Goal: Task Accomplishment & Management: Use online tool/utility

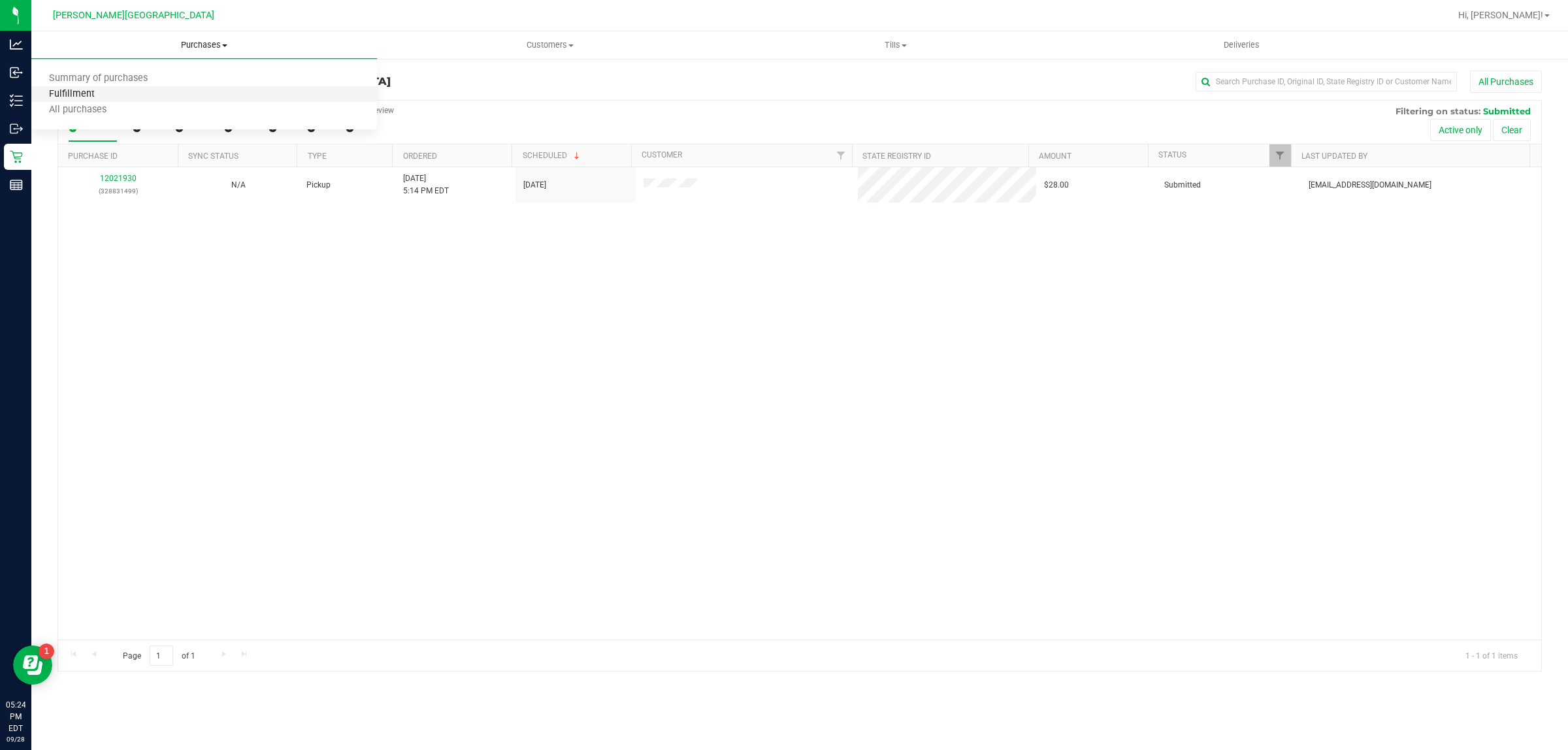
click at [101, 95] on span "Fulfillment" at bounding box center [72, 94] width 81 height 11
click at [520, 443] on div "12021930 (328831499) N/A Pickup [DATE] 5:14 PM EDT 9/28/2025 $28.00 Submitted […" at bounding box center [800, 403] width 1484 height 472
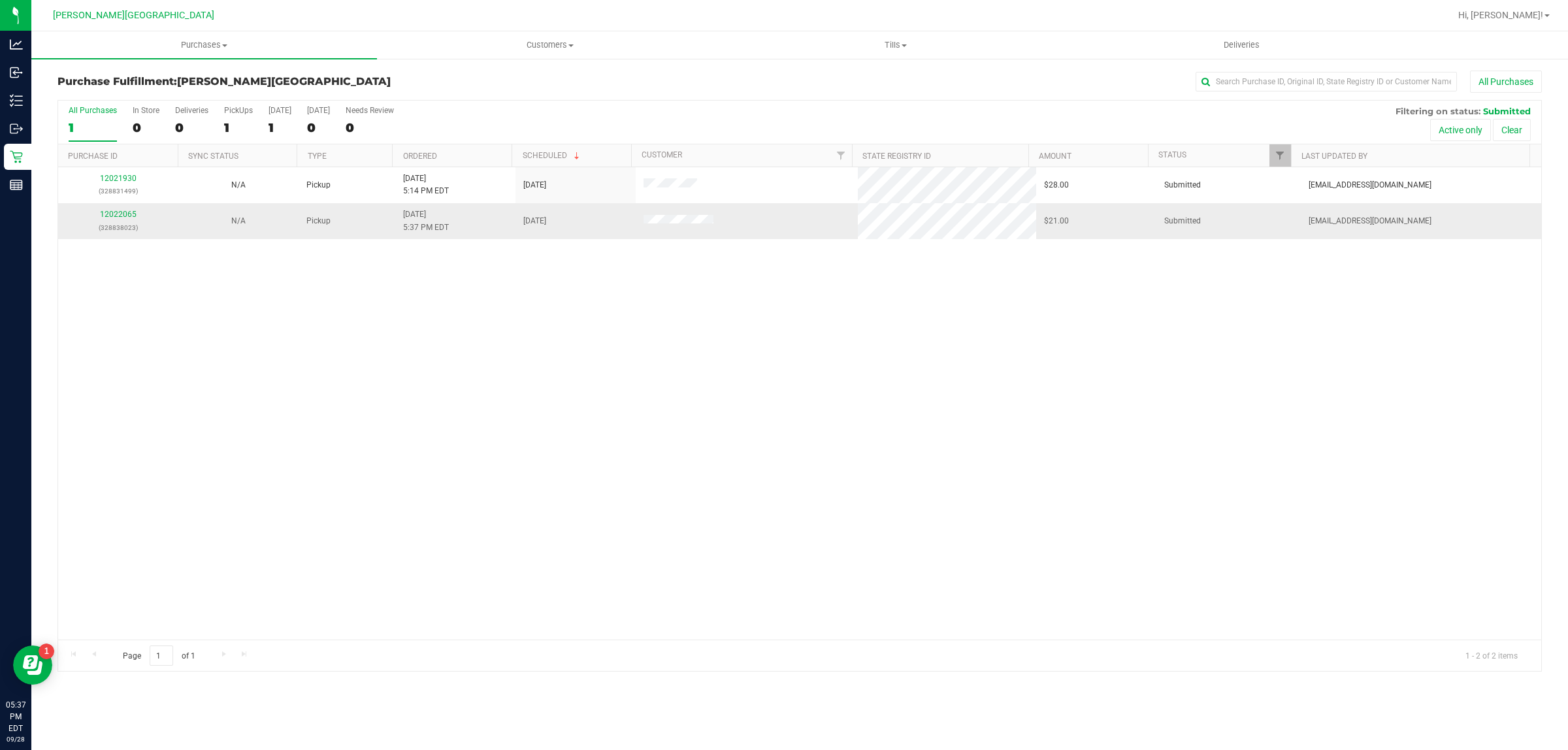
click at [121, 222] on p "(328838023)" at bounding box center [118, 228] width 104 height 12
click at [120, 219] on link "12022065" at bounding box center [118, 214] width 37 height 9
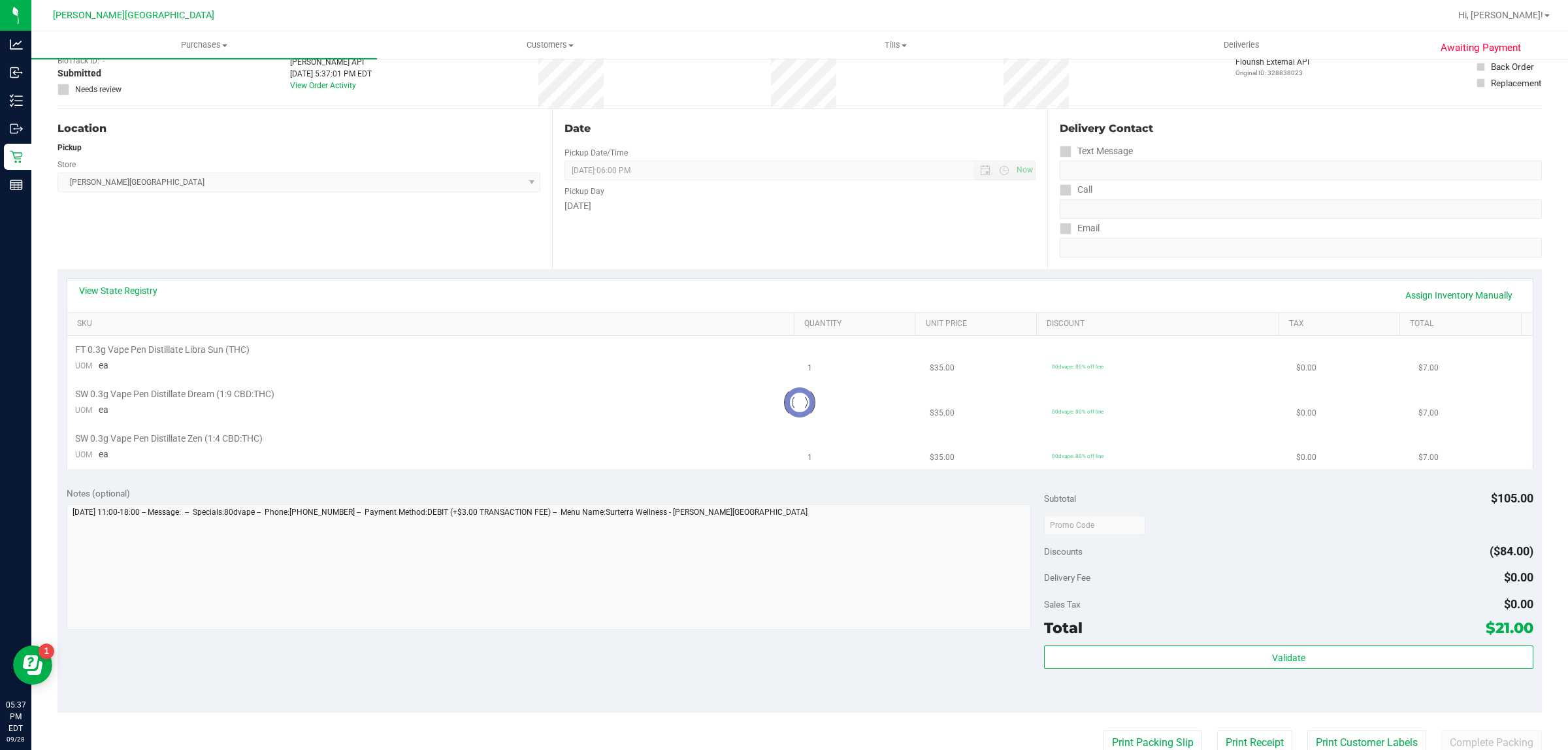
scroll to position [245, 0]
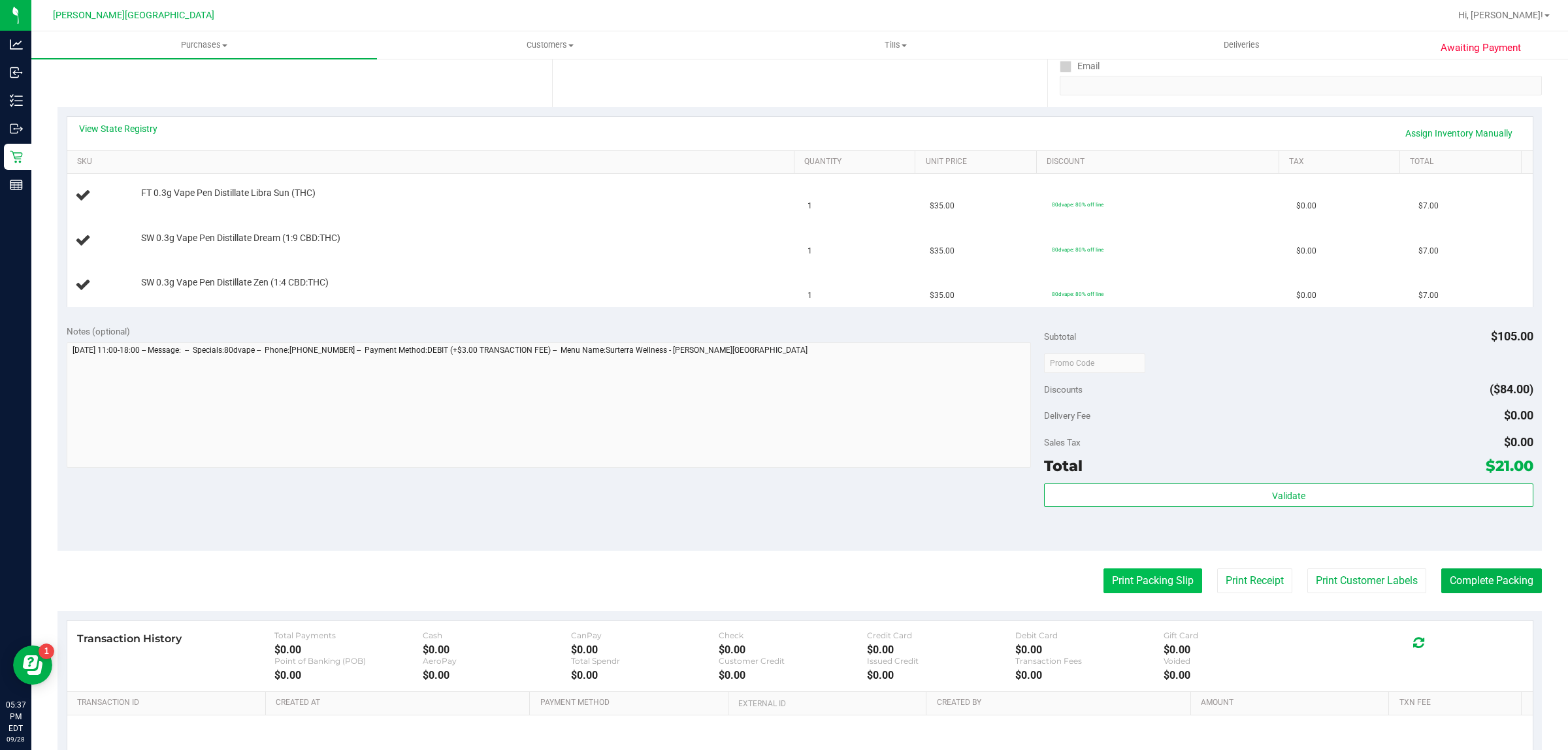
click at [1112, 581] on button "Print Packing Slip" at bounding box center [1153, 581] width 99 height 25
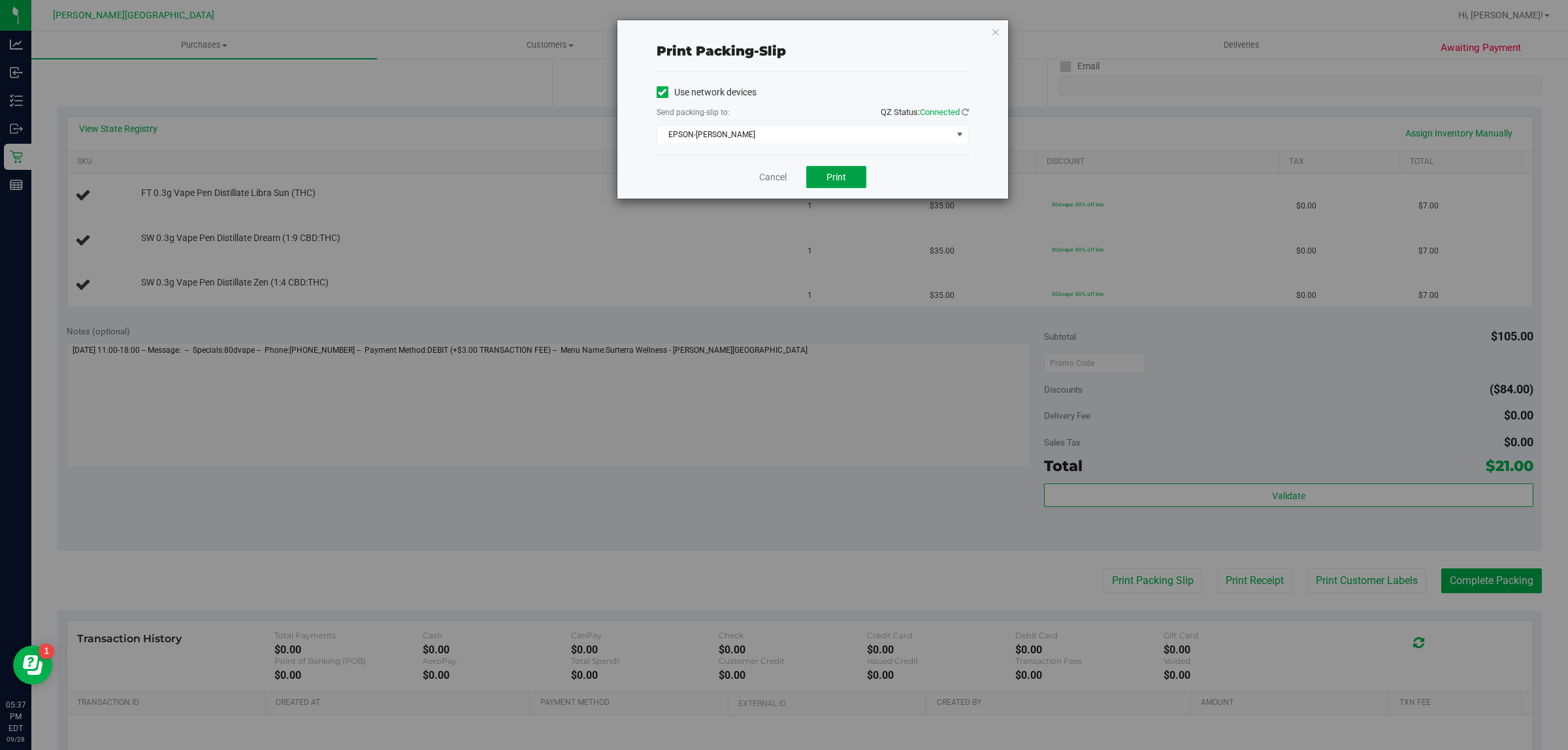
click at [844, 172] on span "Print" at bounding box center [837, 177] width 20 height 11
click at [772, 177] on link "Cancel" at bounding box center [773, 177] width 28 height 14
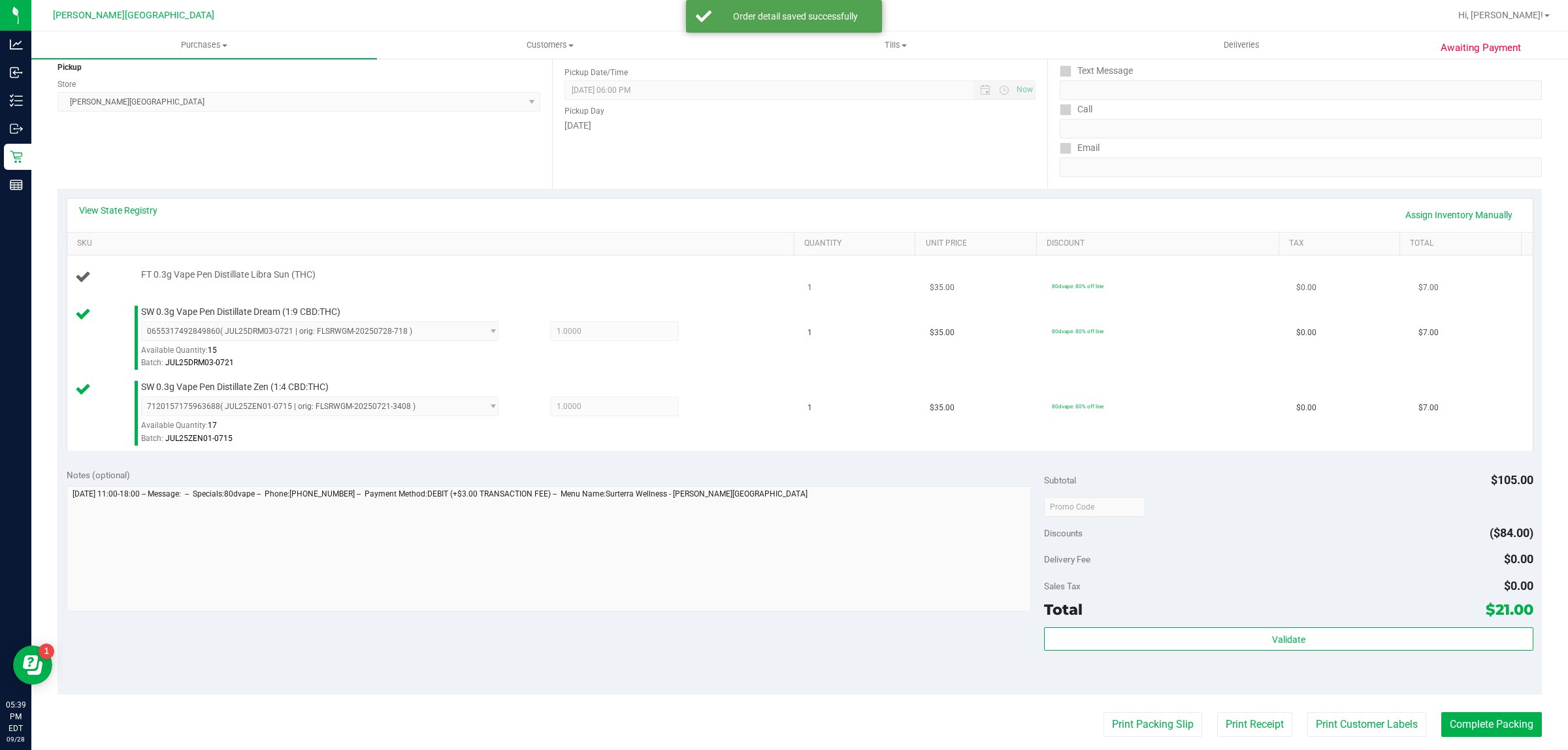
scroll to position [0, 0]
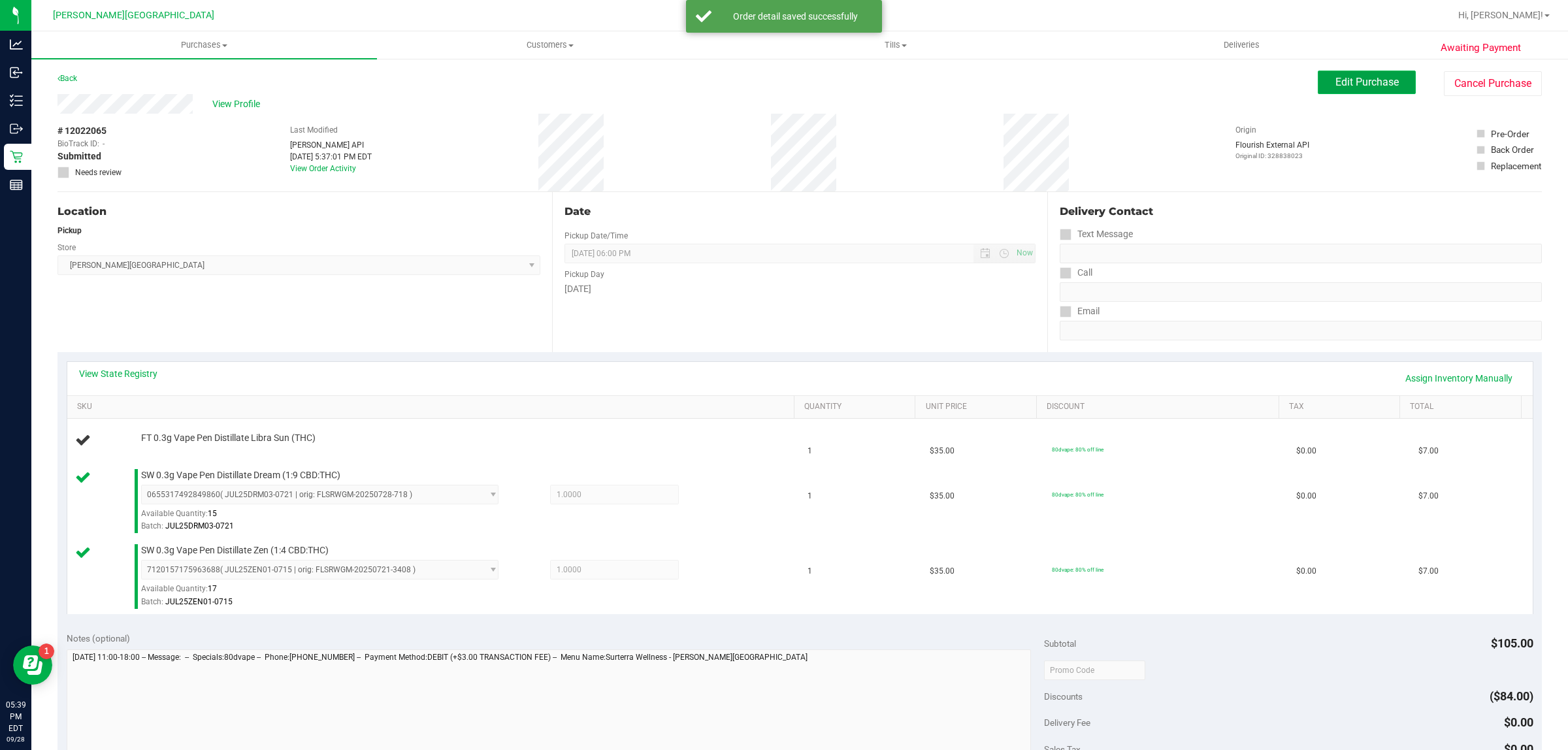
click at [1369, 82] on span "Edit Purchase" at bounding box center [1367, 82] width 64 height 12
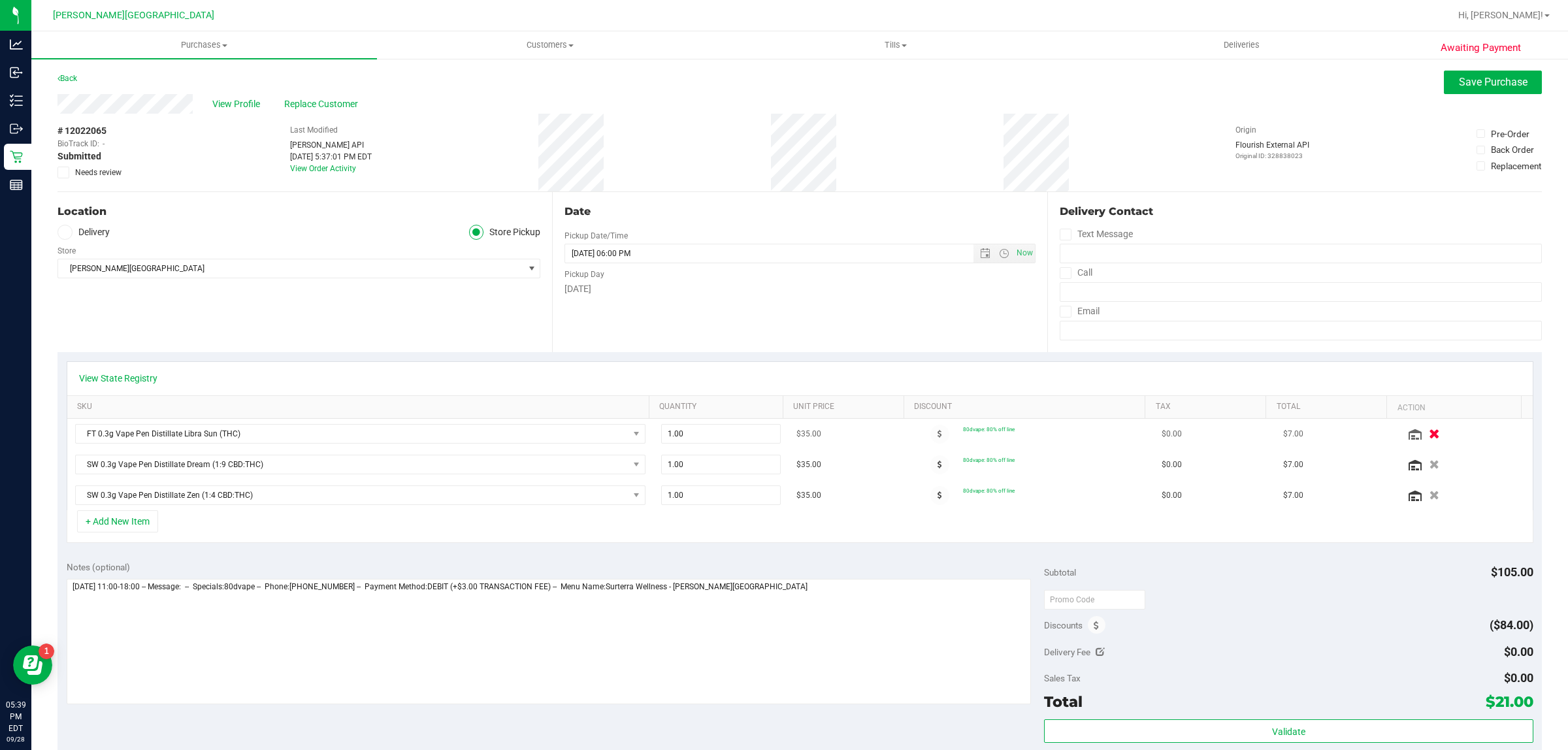
click at [1430, 434] on icon "button" at bounding box center [1435, 434] width 11 height 10
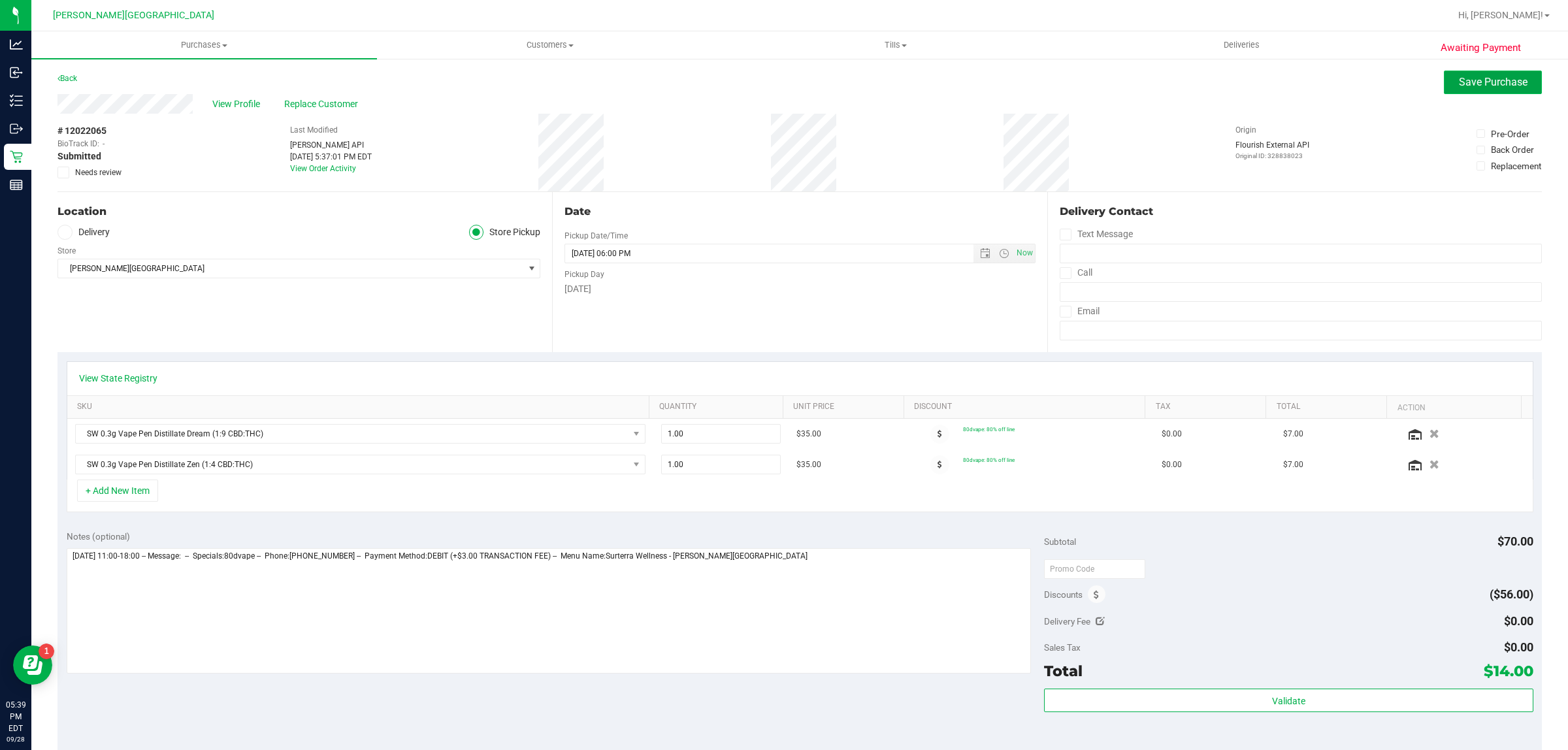
click at [1461, 81] on span "Save Purchase" at bounding box center [1493, 82] width 68 height 12
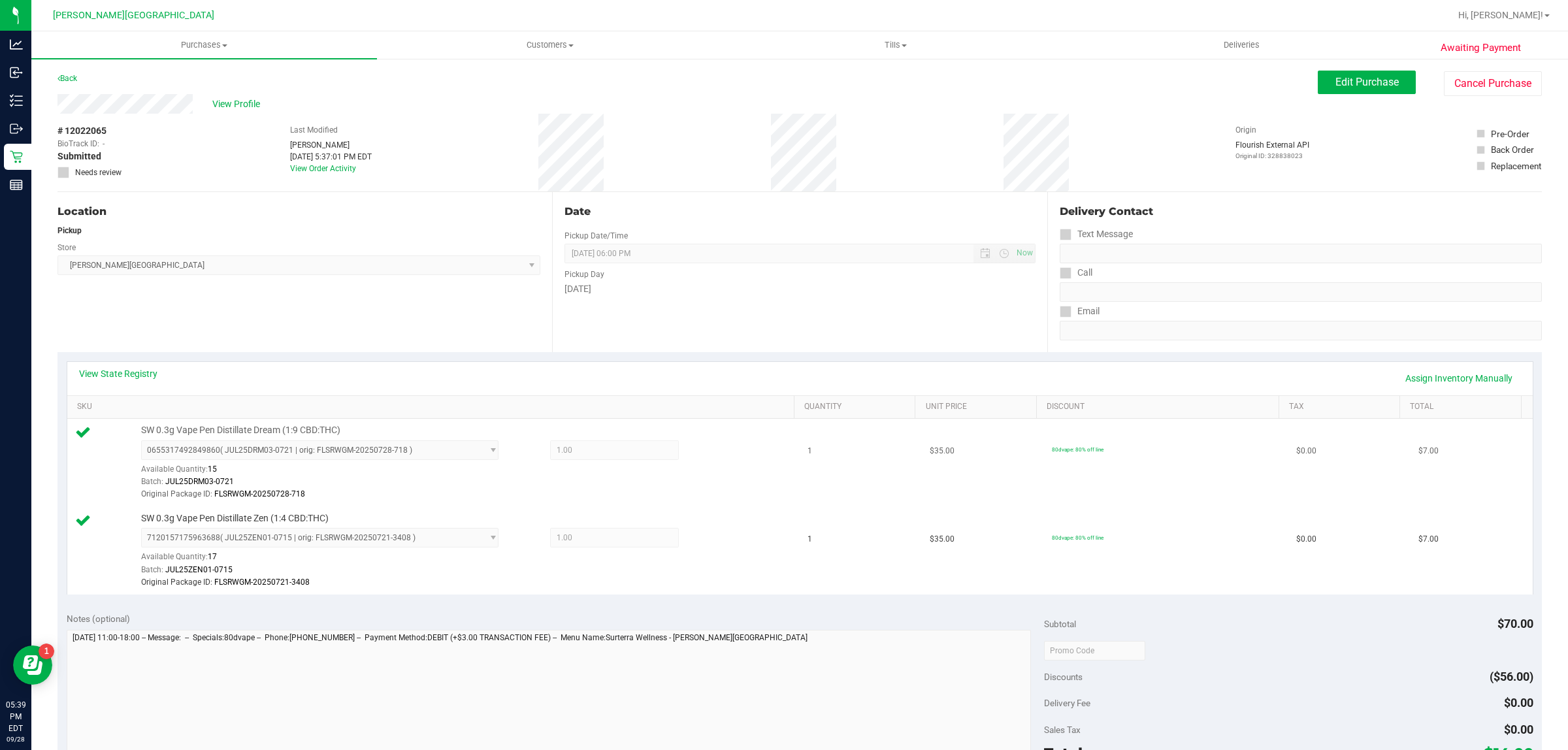
scroll to position [419, 0]
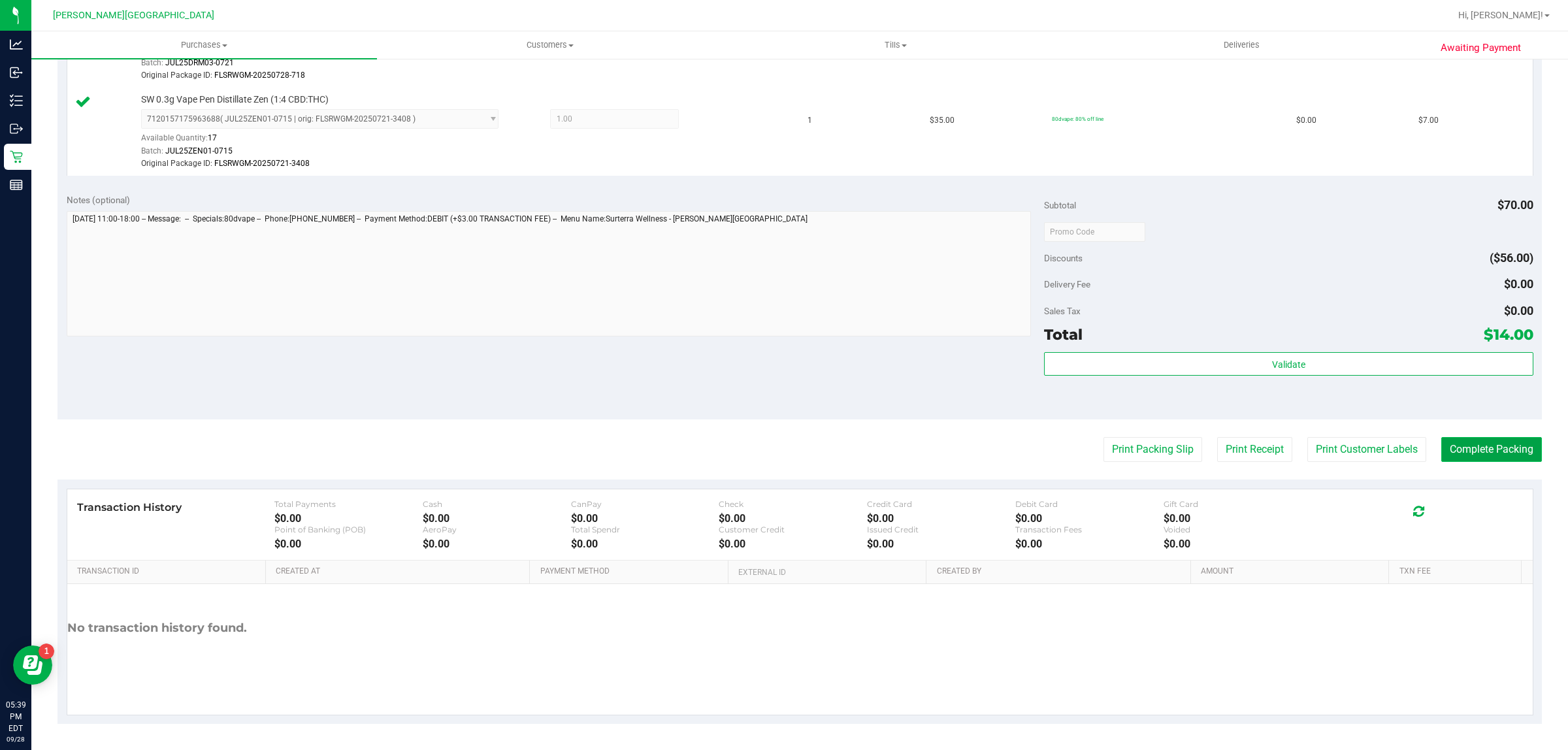
click at [1475, 442] on button "Complete Packing" at bounding box center [1491, 449] width 100 height 25
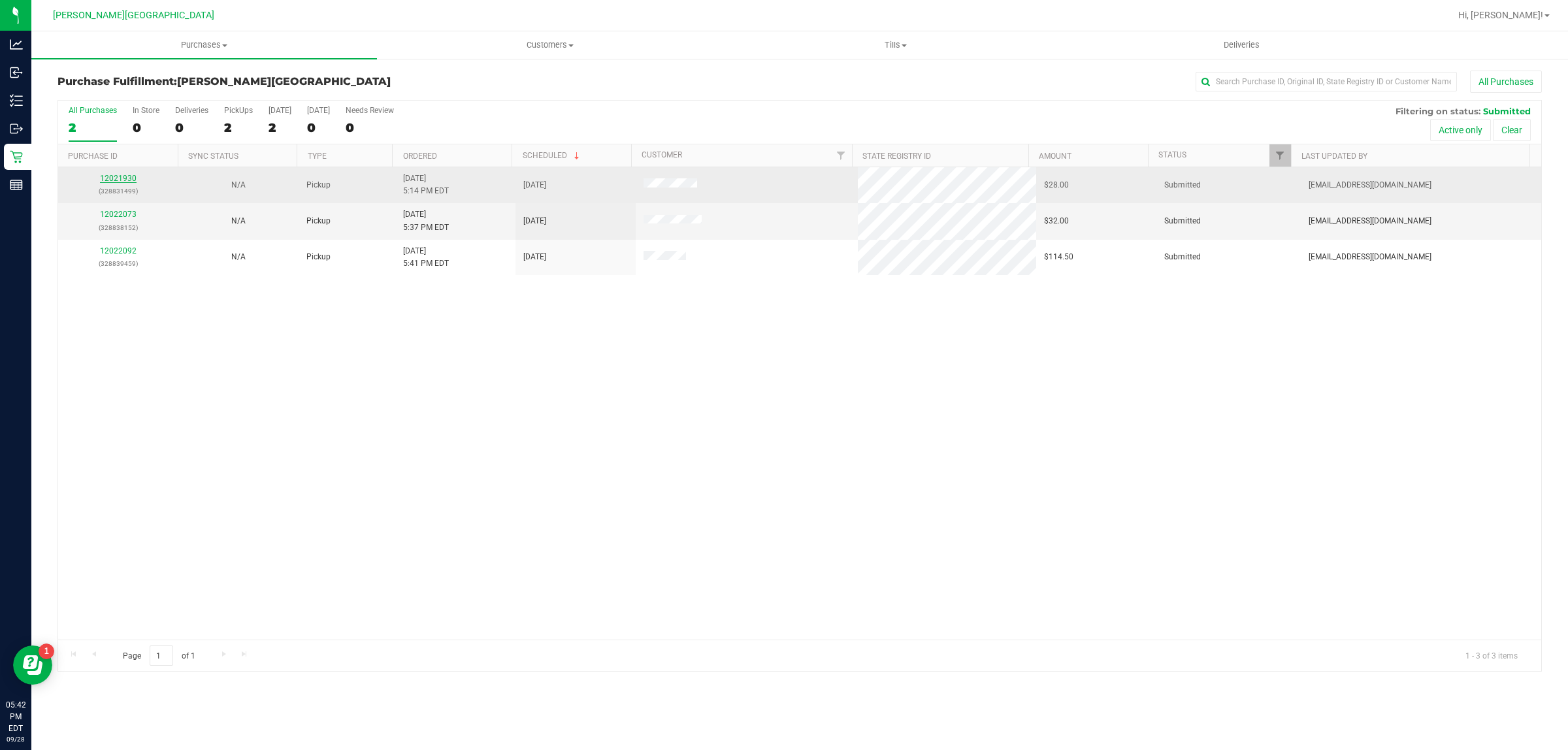
click at [108, 178] on link "12021930" at bounding box center [118, 179] width 37 height 9
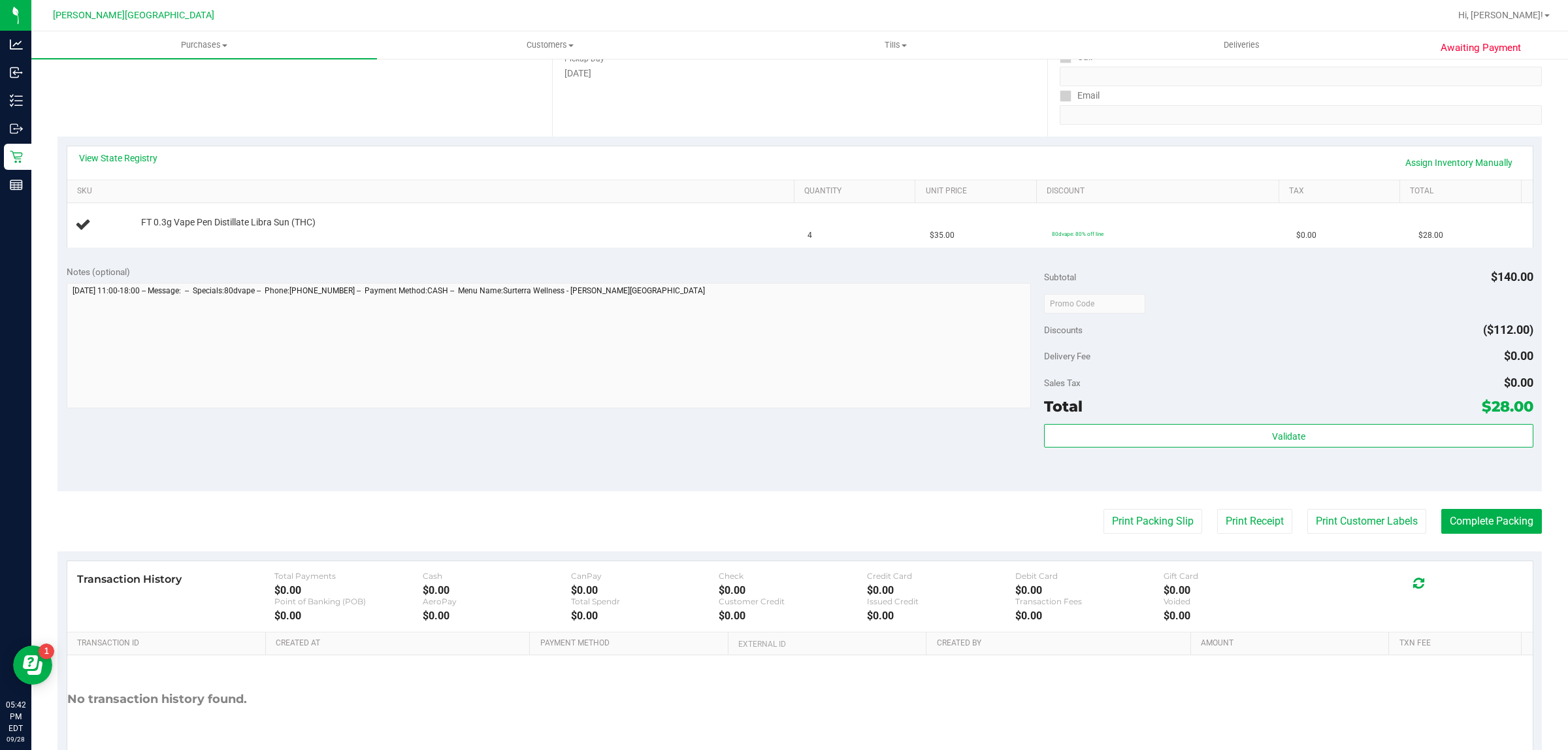
scroll to position [245, 0]
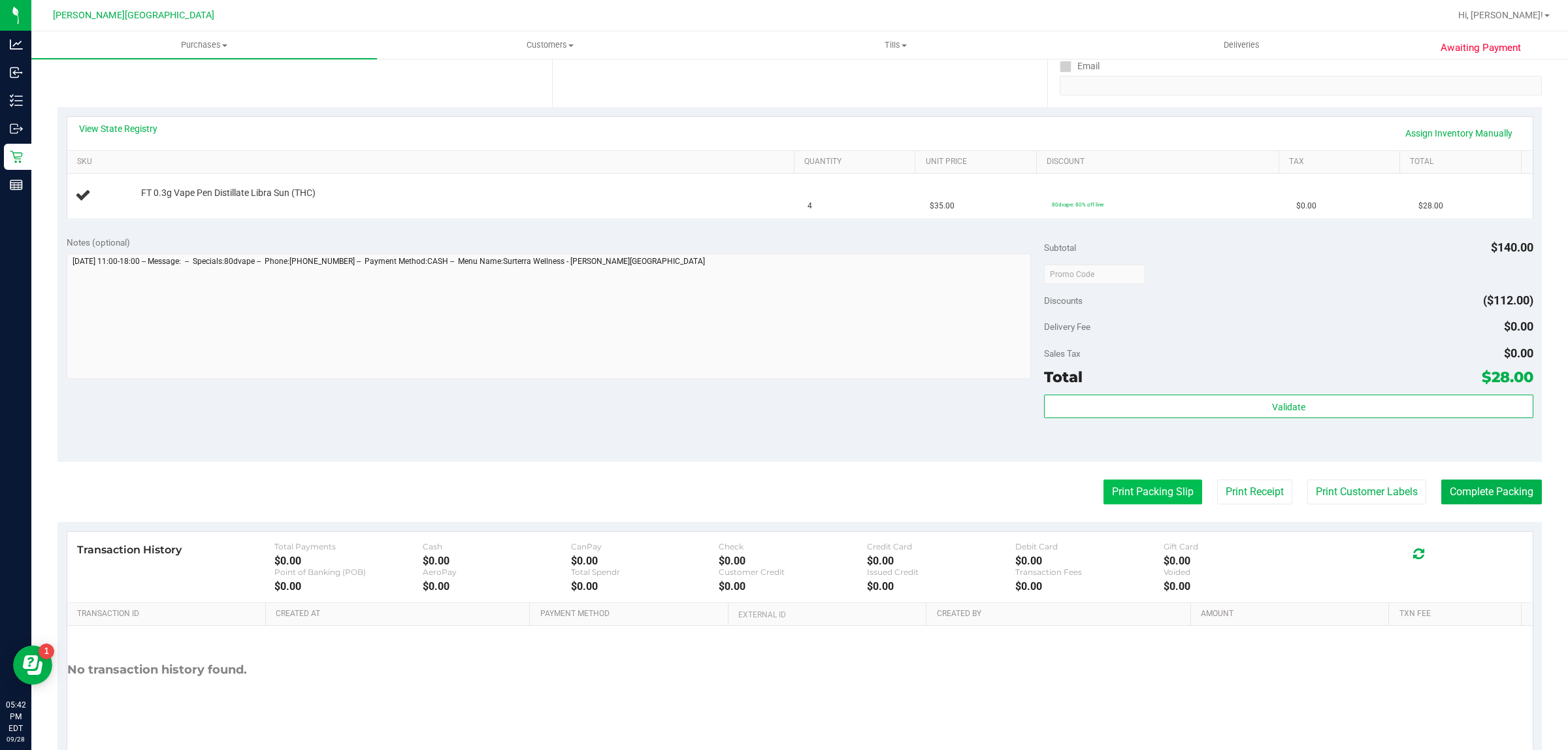
click at [1148, 500] on button "Print Packing Slip" at bounding box center [1153, 492] width 99 height 25
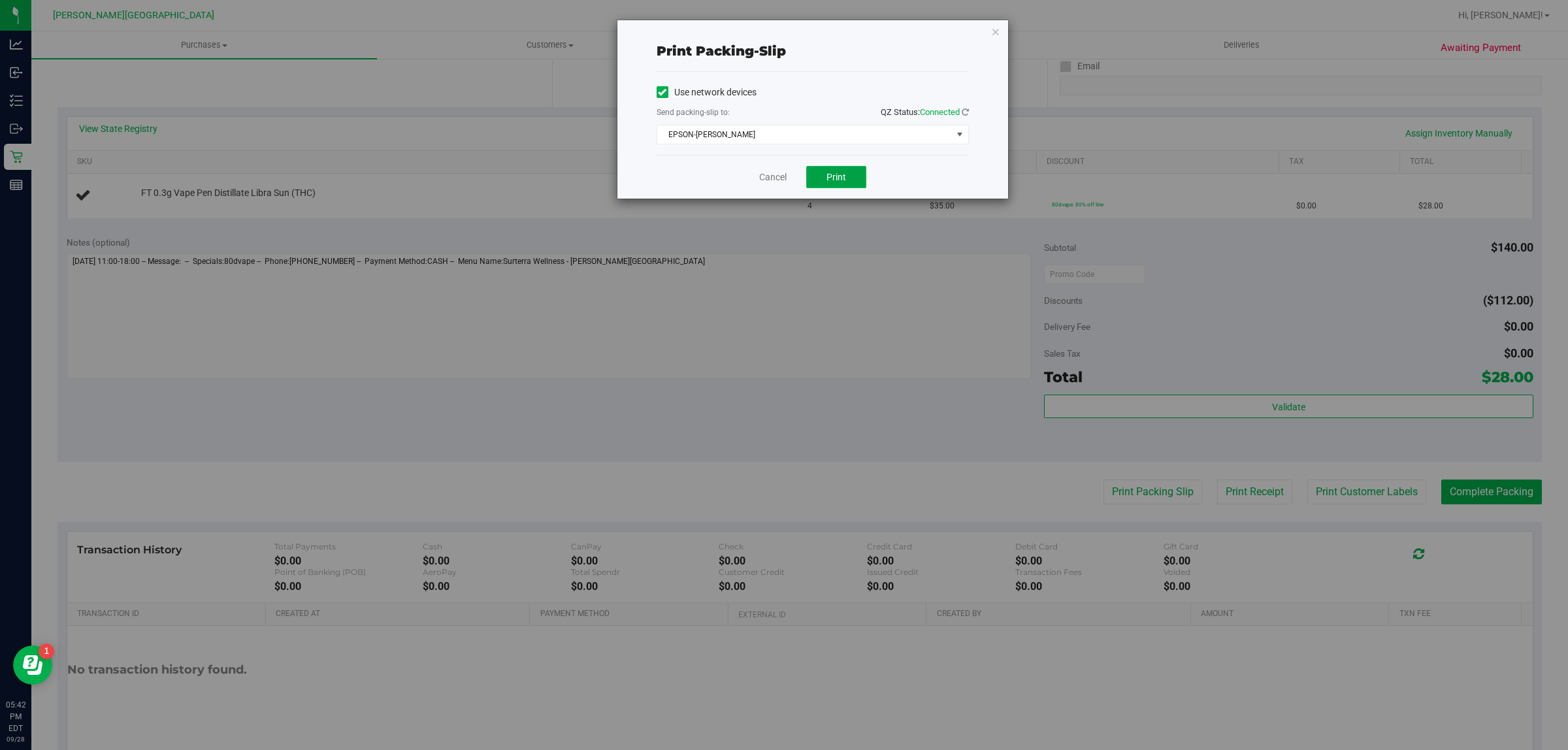
click at [825, 174] on button "Print" at bounding box center [836, 176] width 60 height 22
click at [779, 169] on div "Cancel Print" at bounding box center [812, 176] width 312 height 44
click at [772, 178] on link "Cancel" at bounding box center [773, 177] width 28 height 14
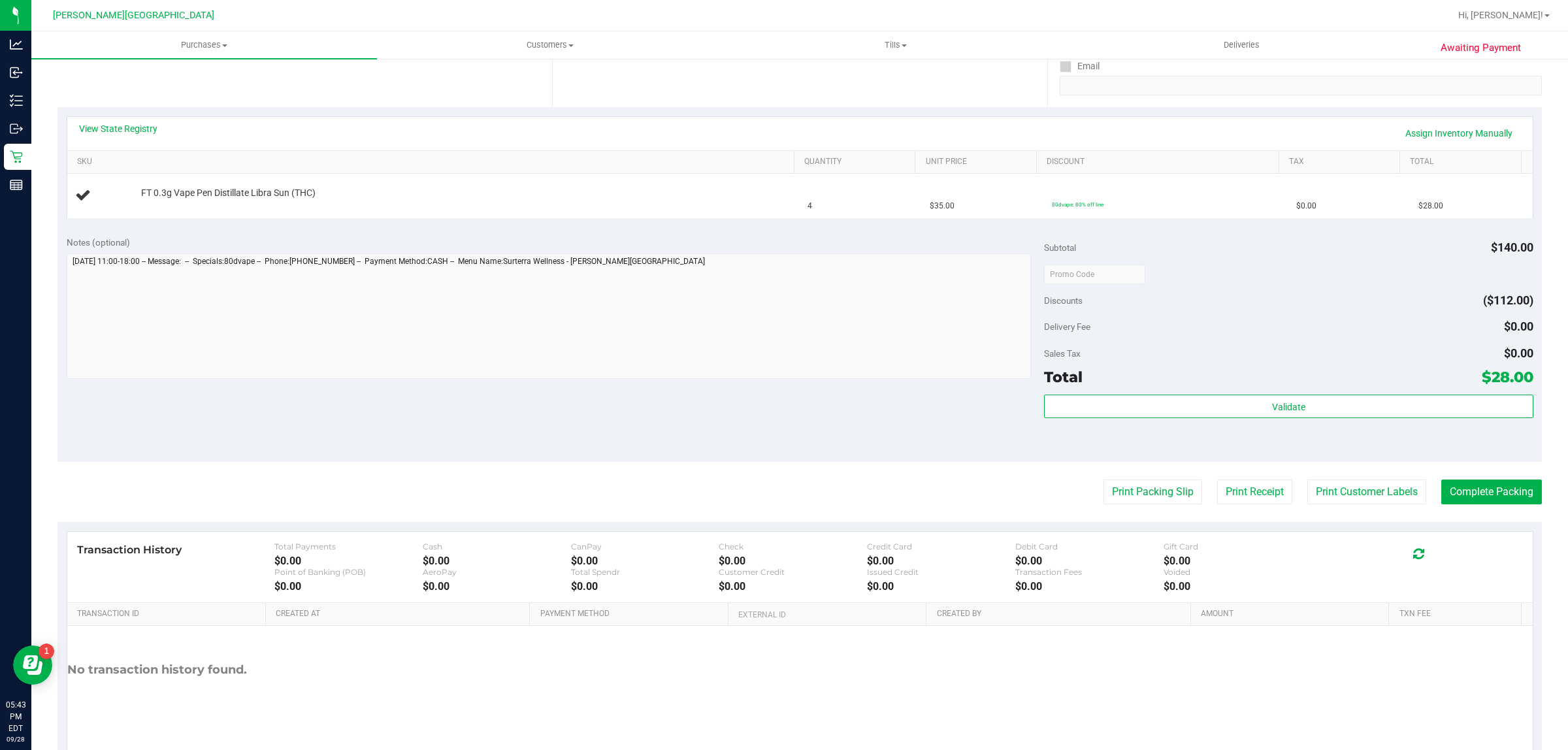
scroll to position [163, 0]
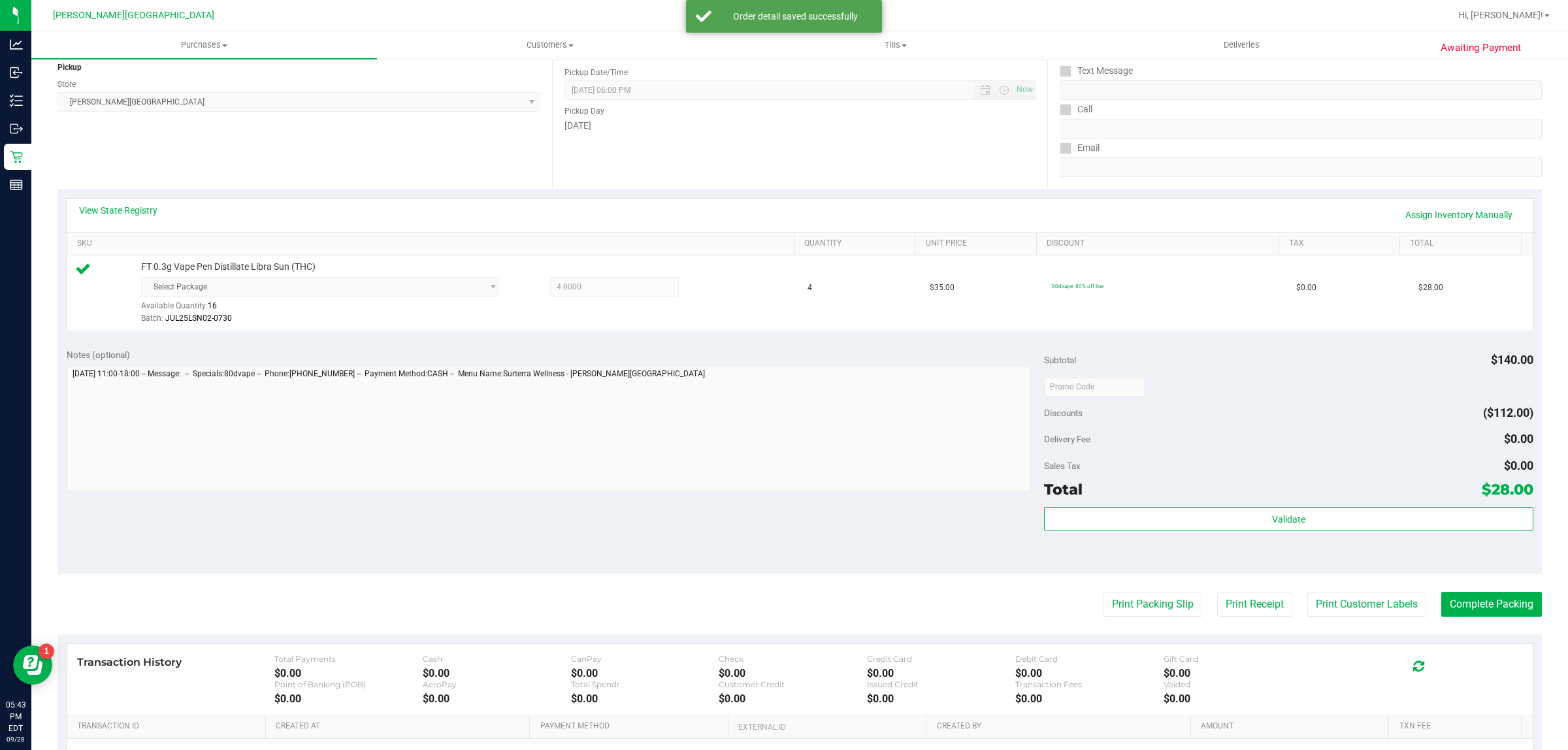
click at [1304, 505] on div "Subtotal $140.00 Discounts ($112.00) Delivery Fee $0.00 Sales Tax $0.00 Total $…" at bounding box center [1288, 457] width 489 height 218
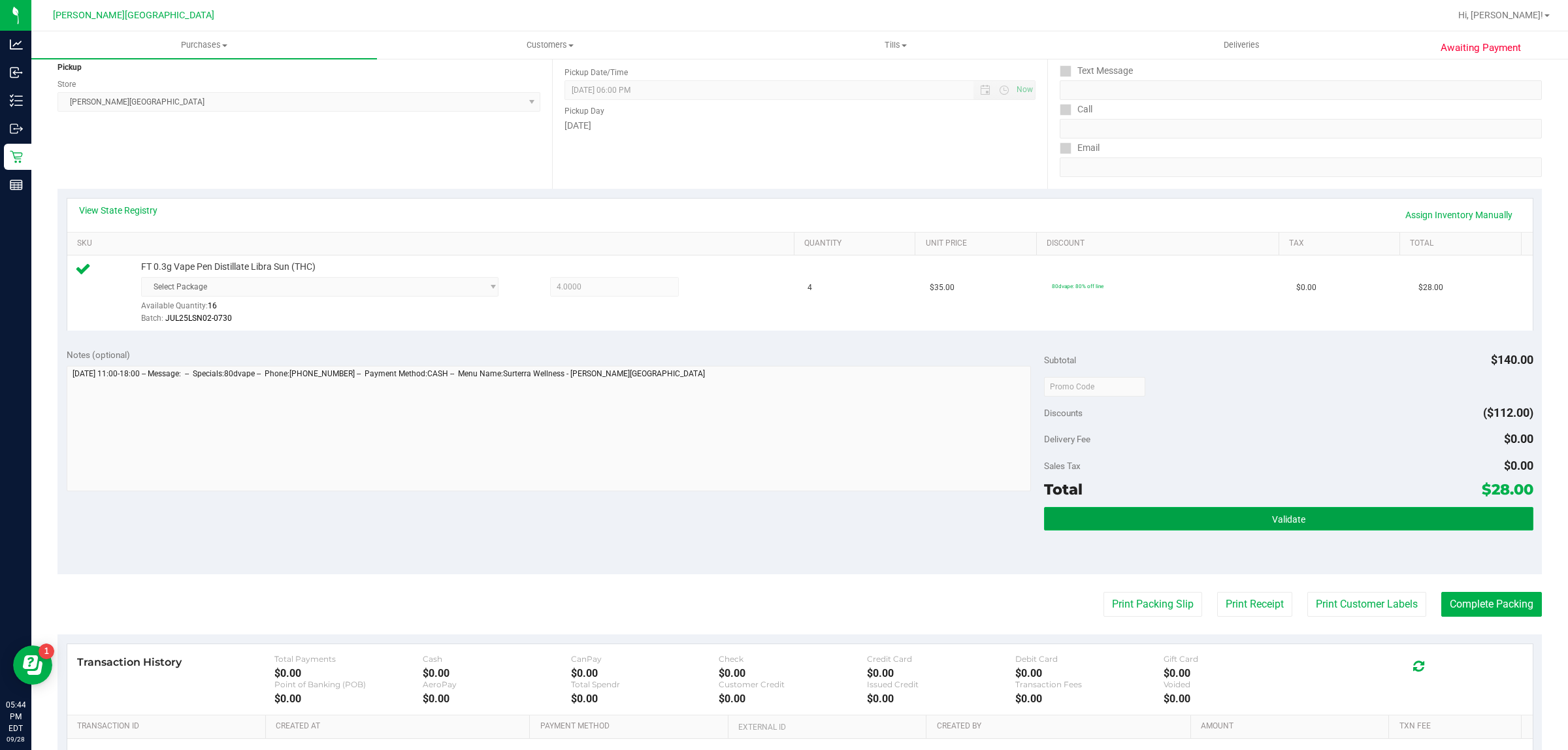
click at [1298, 522] on button "Validate" at bounding box center [1288, 518] width 489 height 24
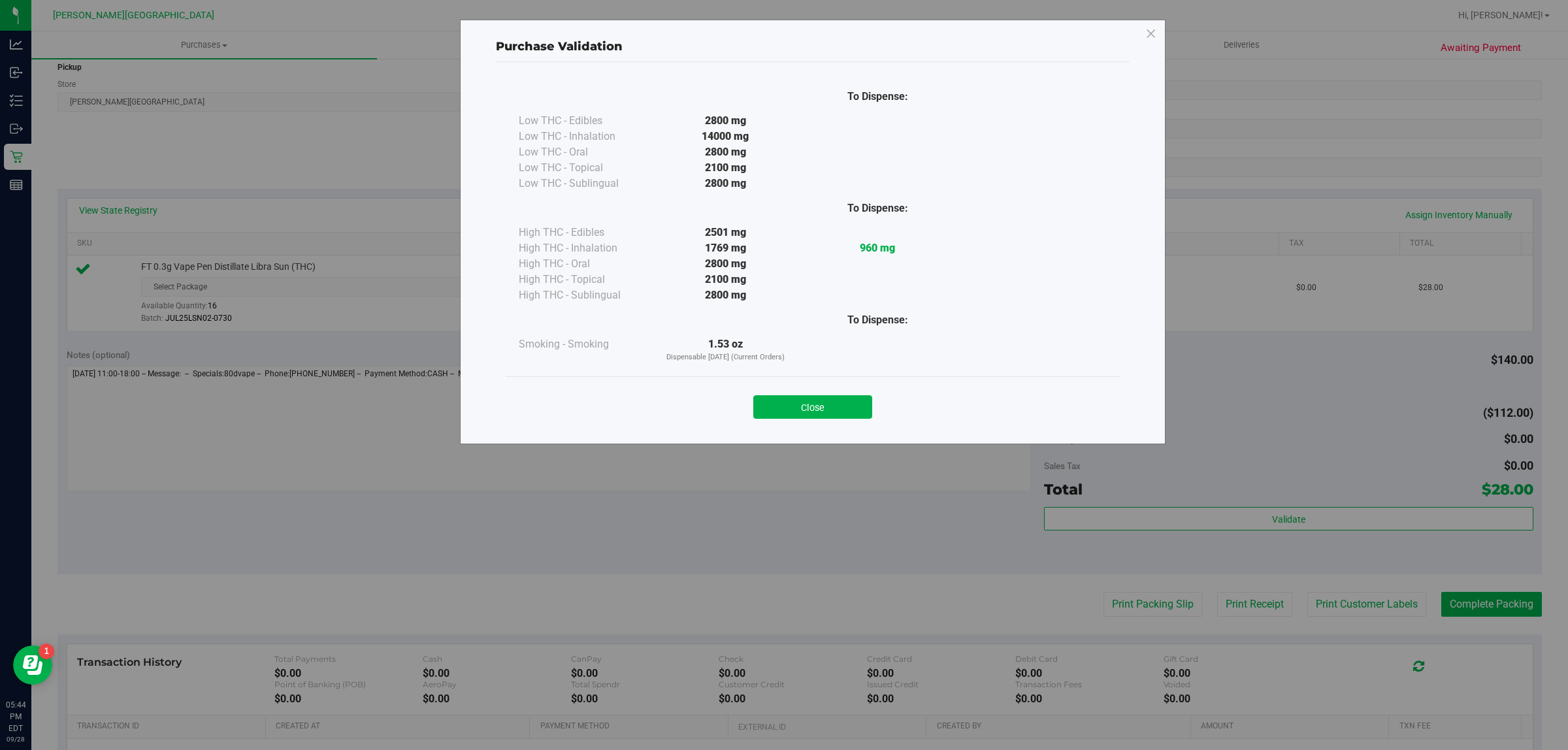
click at [832, 390] on div "Close" at bounding box center [812, 403] width 595 height 33
click at [827, 403] on button "Close" at bounding box center [812, 406] width 119 height 24
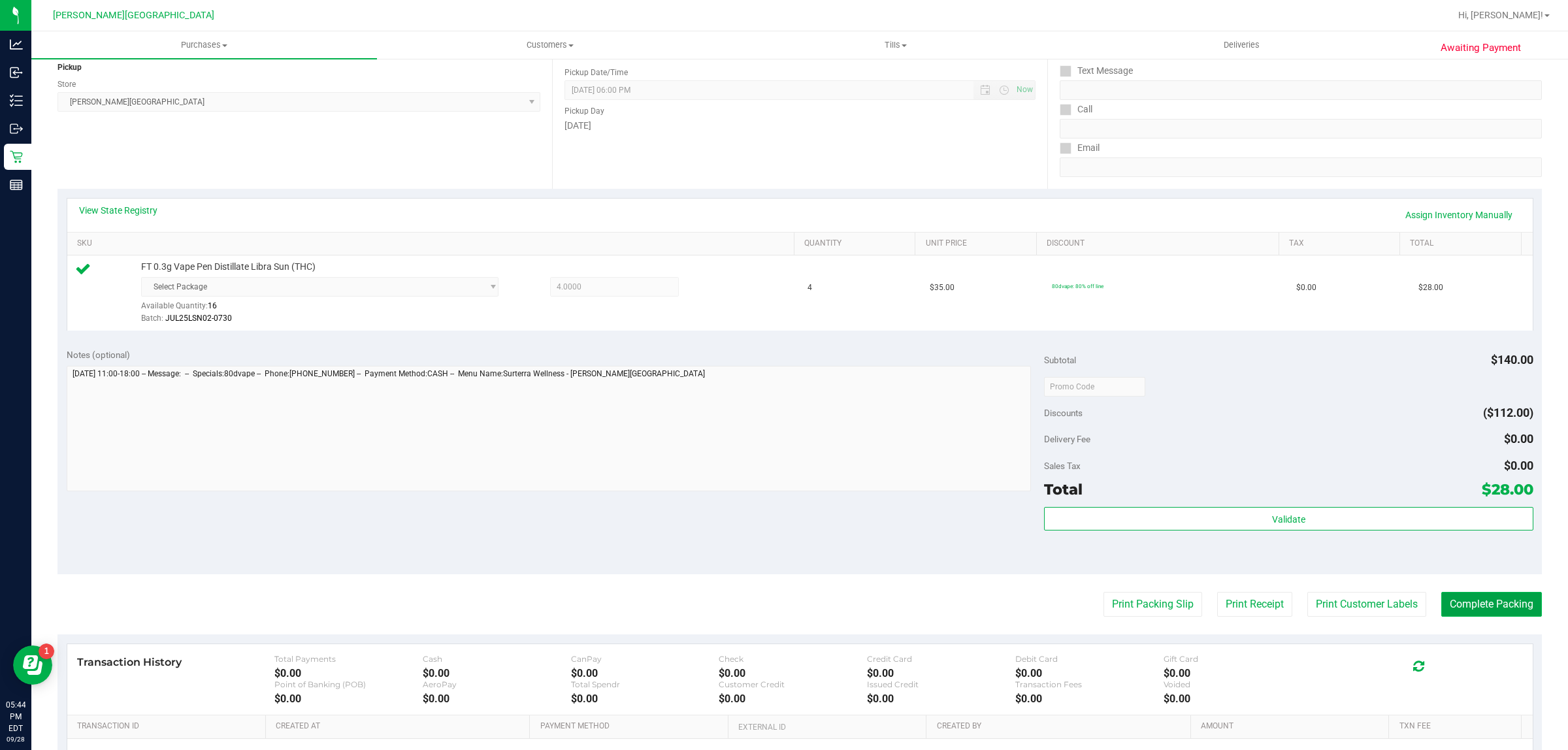
click at [1490, 607] on button "Complete Packing" at bounding box center [1491, 604] width 100 height 25
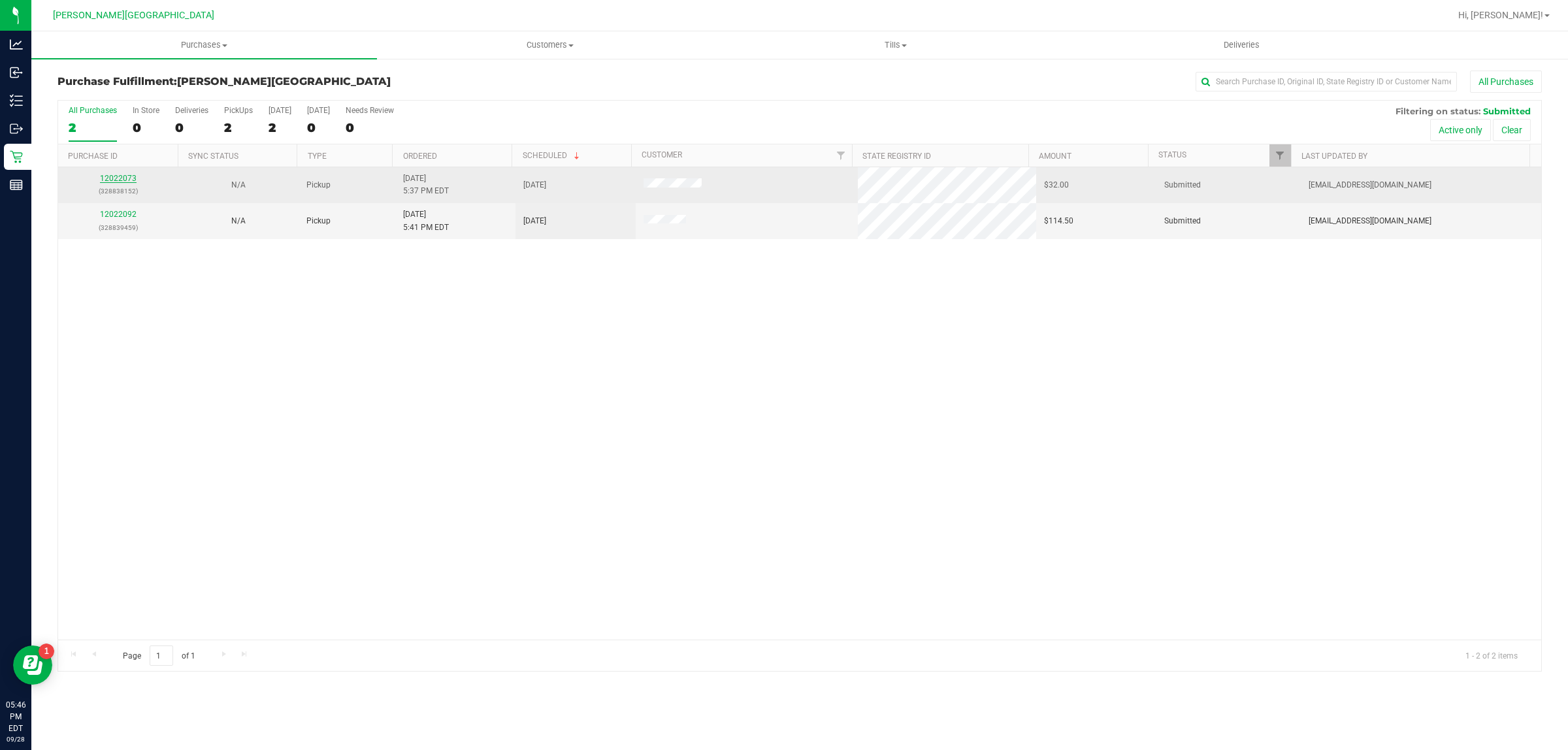
click at [125, 183] on link "12022073" at bounding box center [118, 179] width 37 height 9
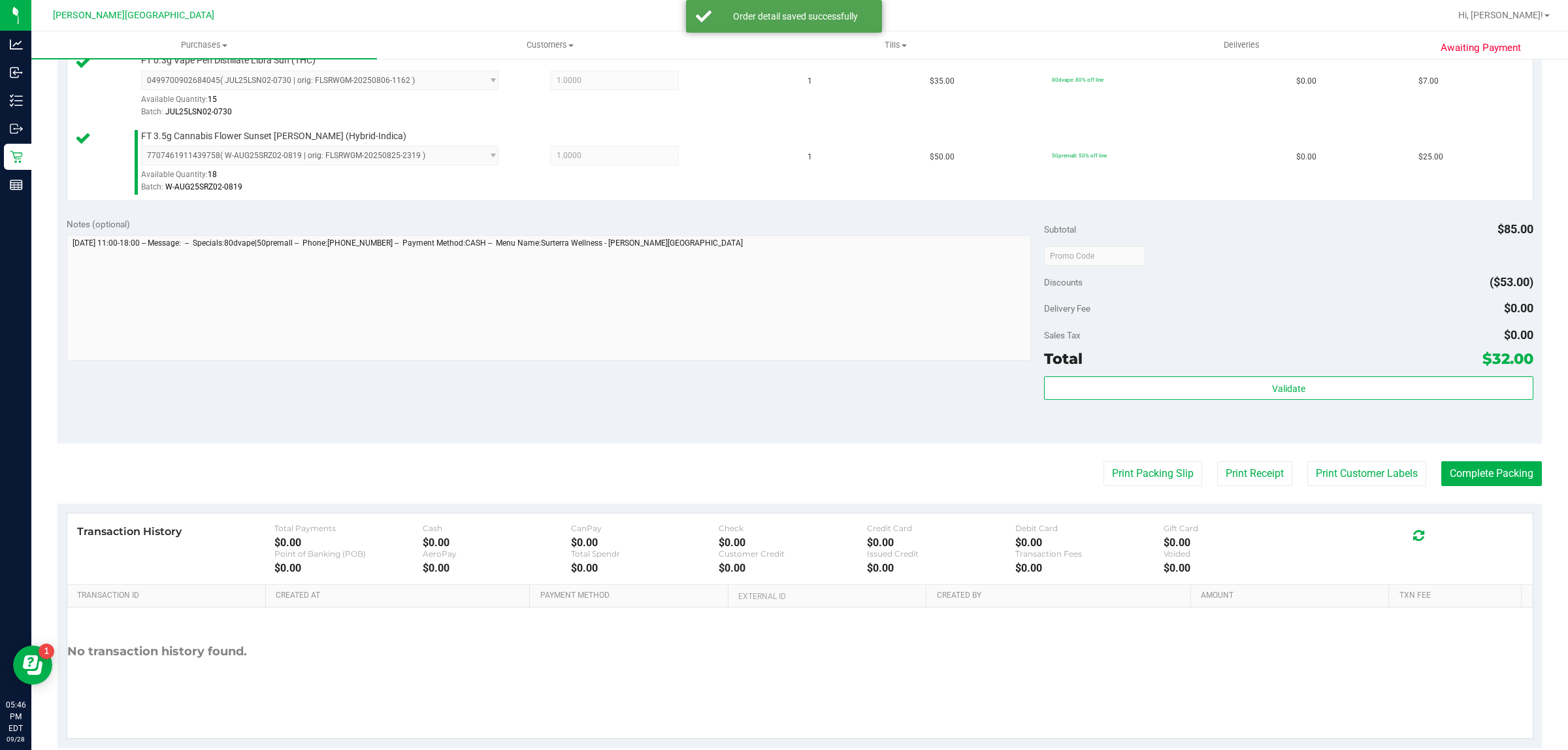
scroll to position [393, 0]
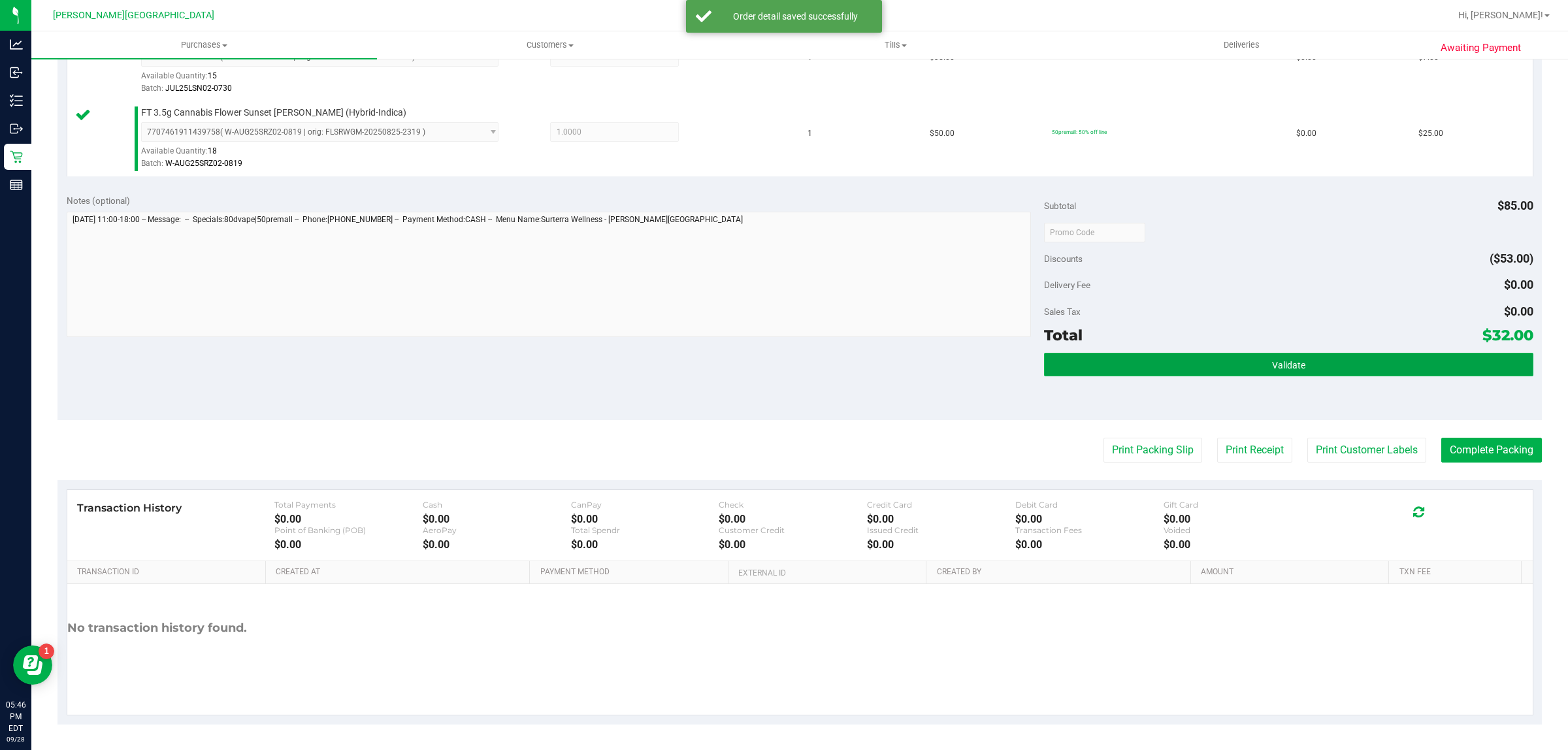
click at [1200, 361] on button "Validate" at bounding box center [1288, 364] width 489 height 24
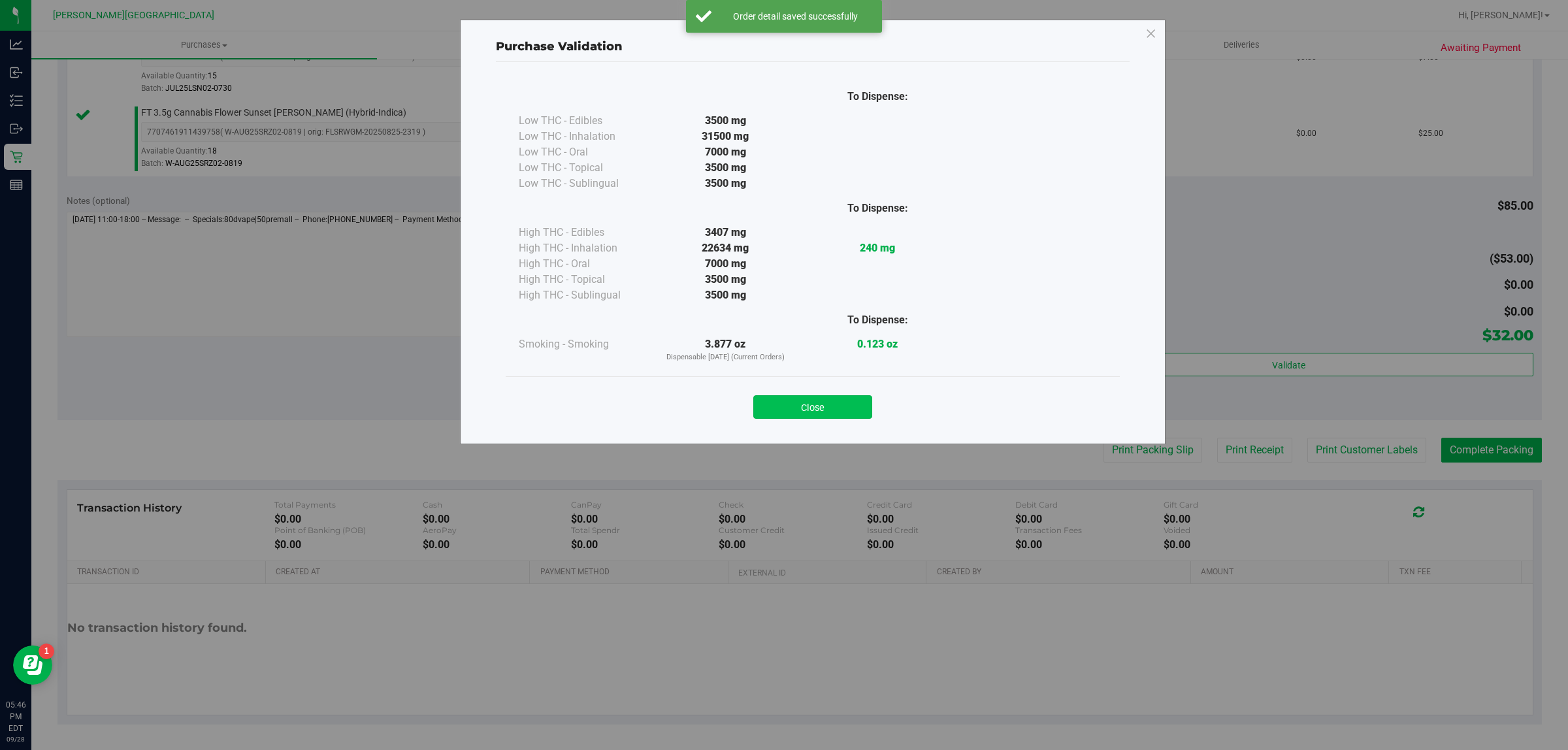
click at [805, 399] on button "Close" at bounding box center [812, 406] width 119 height 24
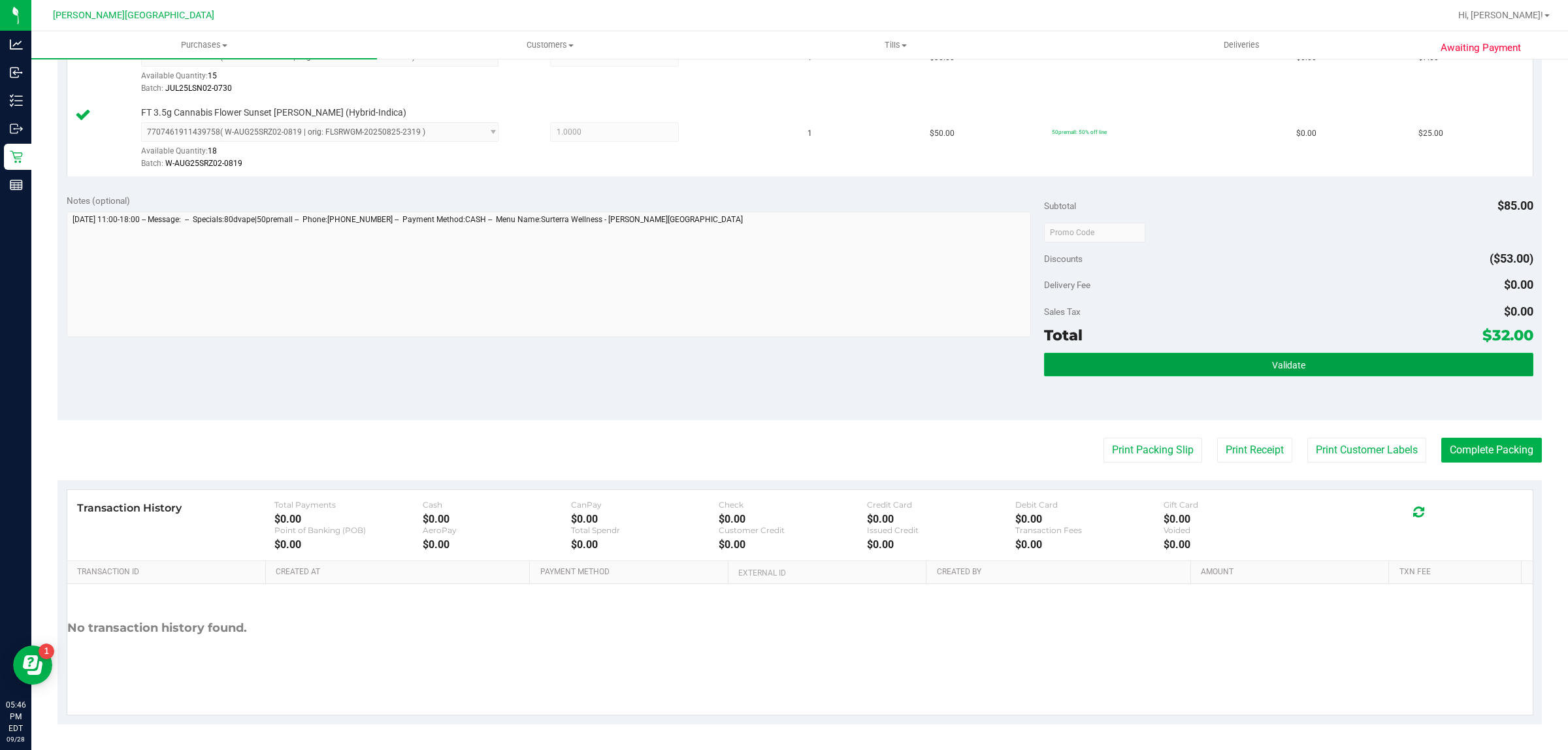
click at [1303, 363] on button "Validate" at bounding box center [1288, 364] width 489 height 24
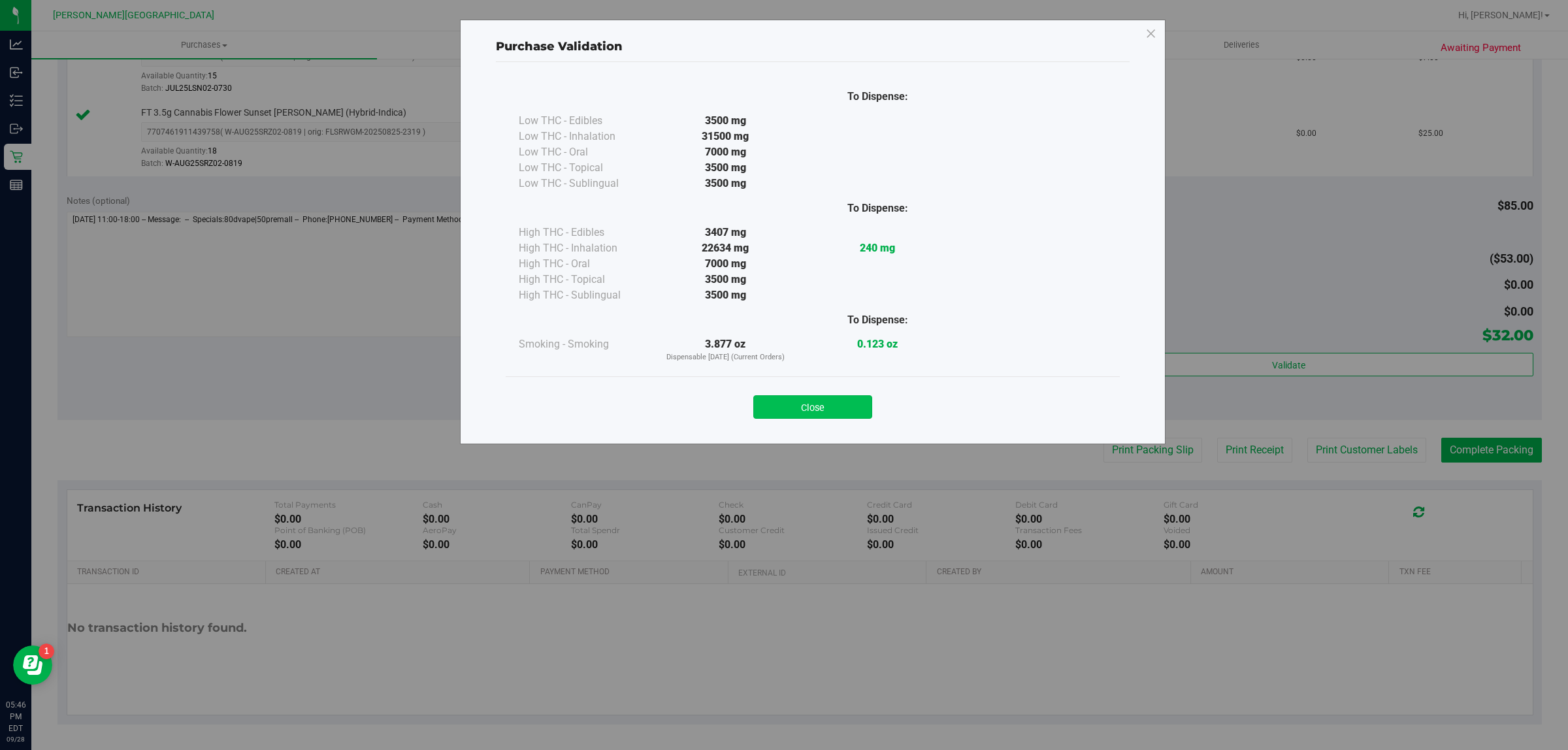
click at [799, 409] on button "Close" at bounding box center [812, 406] width 119 height 24
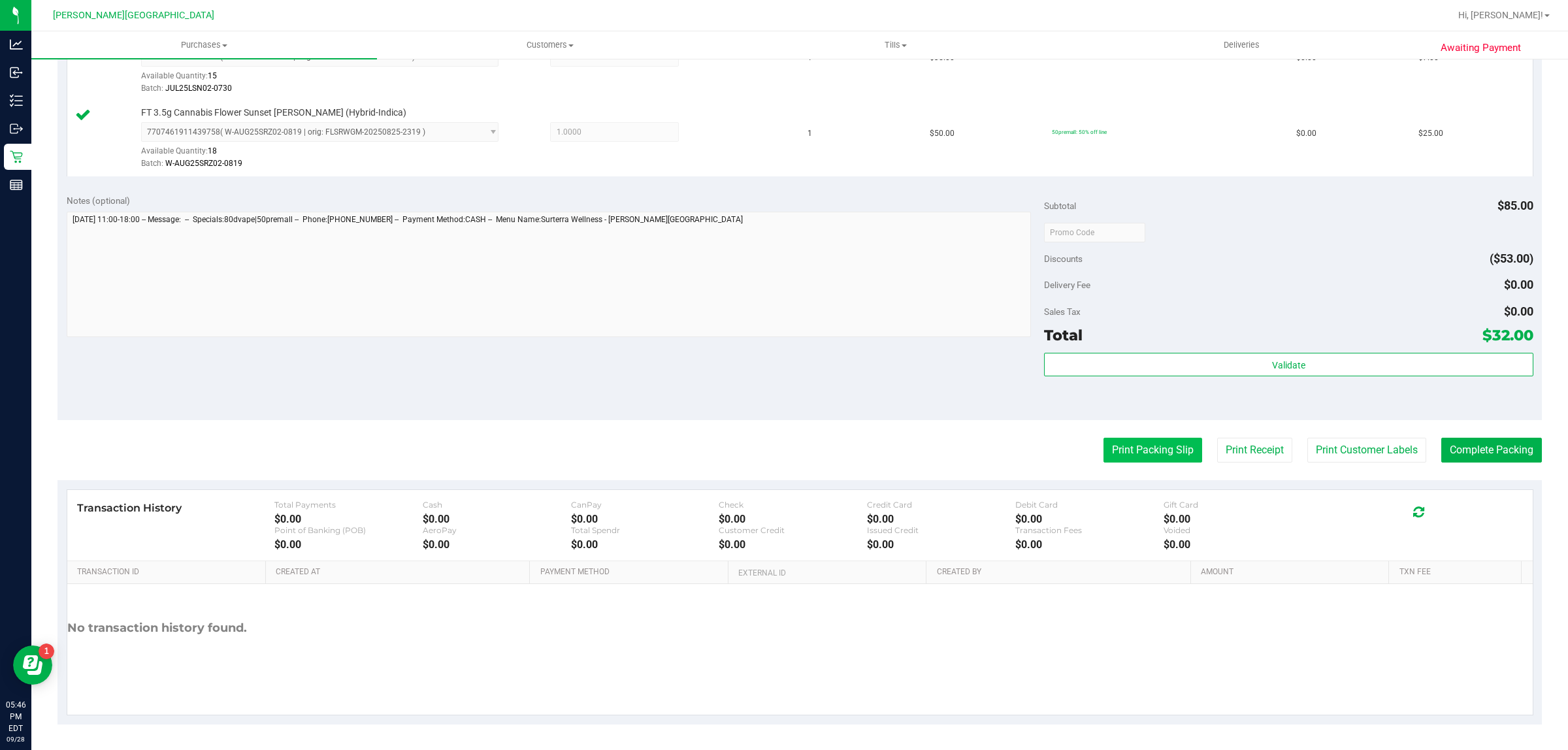
click at [1127, 442] on button "Print Packing Slip" at bounding box center [1153, 450] width 99 height 25
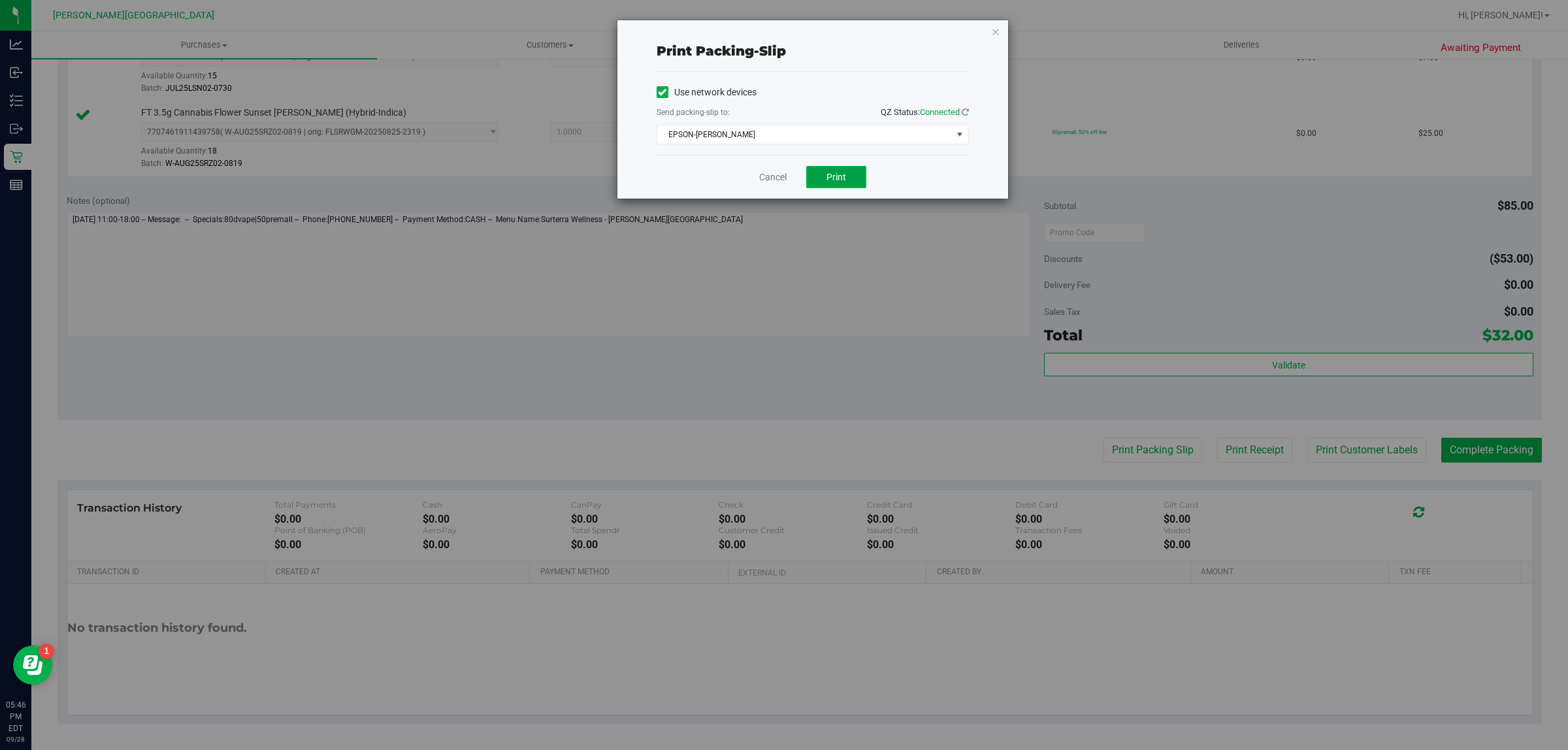
click at [845, 174] on span "Print" at bounding box center [837, 177] width 20 height 11
click at [779, 183] on link "Cancel" at bounding box center [773, 177] width 28 height 14
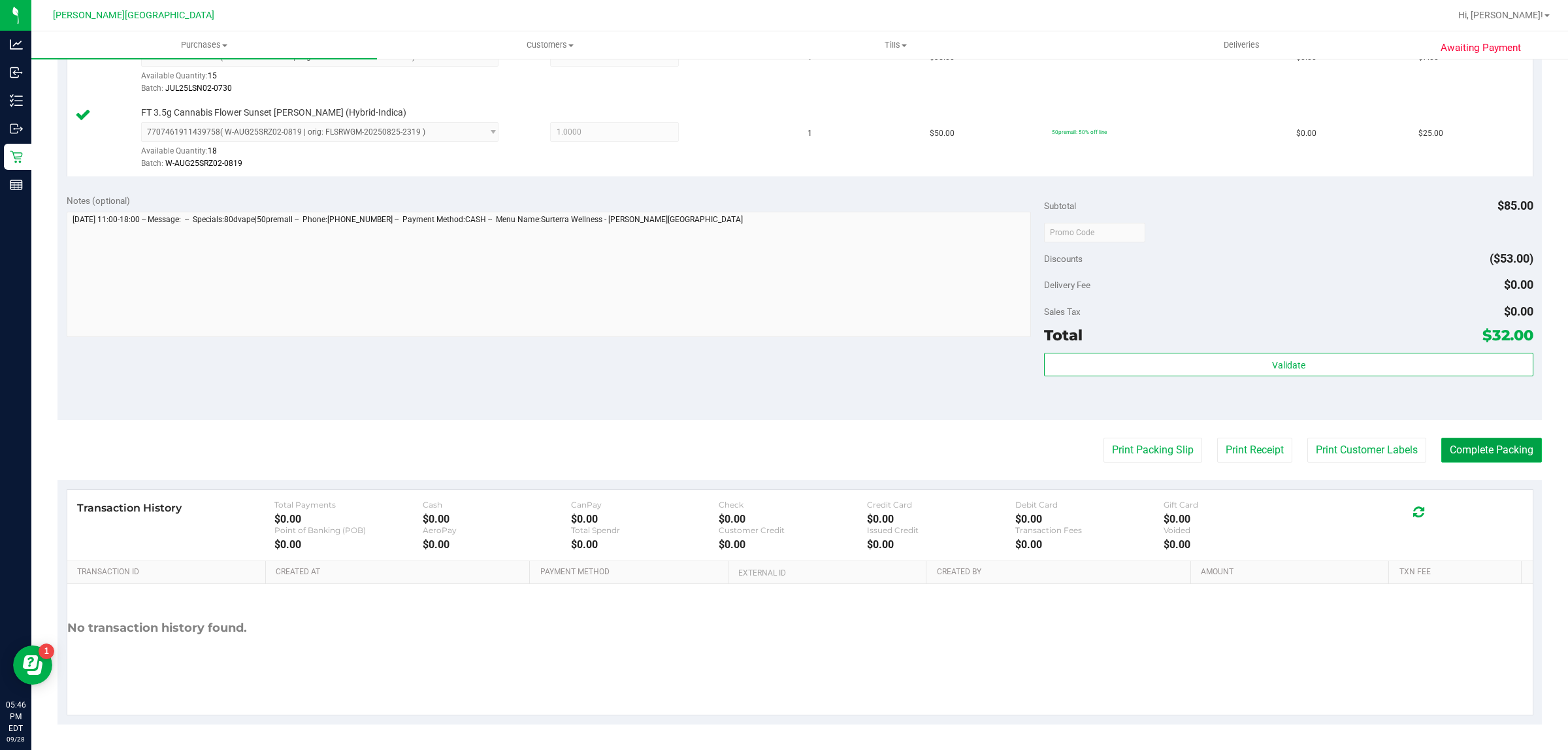
click at [1466, 445] on button "Complete Packing" at bounding box center [1491, 450] width 100 height 25
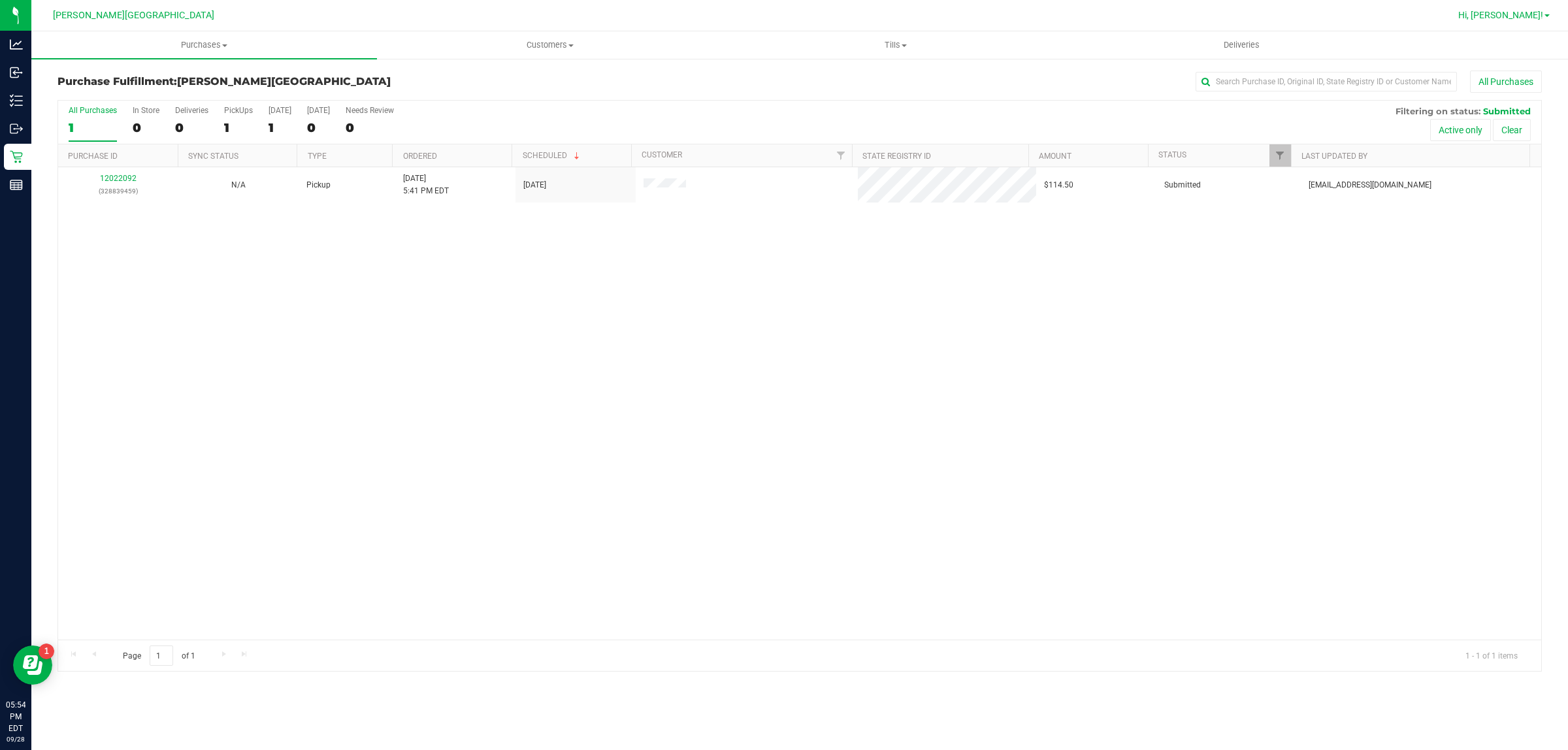
click at [1527, 15] on span "Hi, [PERSON_NAME]!" at bounding box center [1500, 15] width 85 height 11
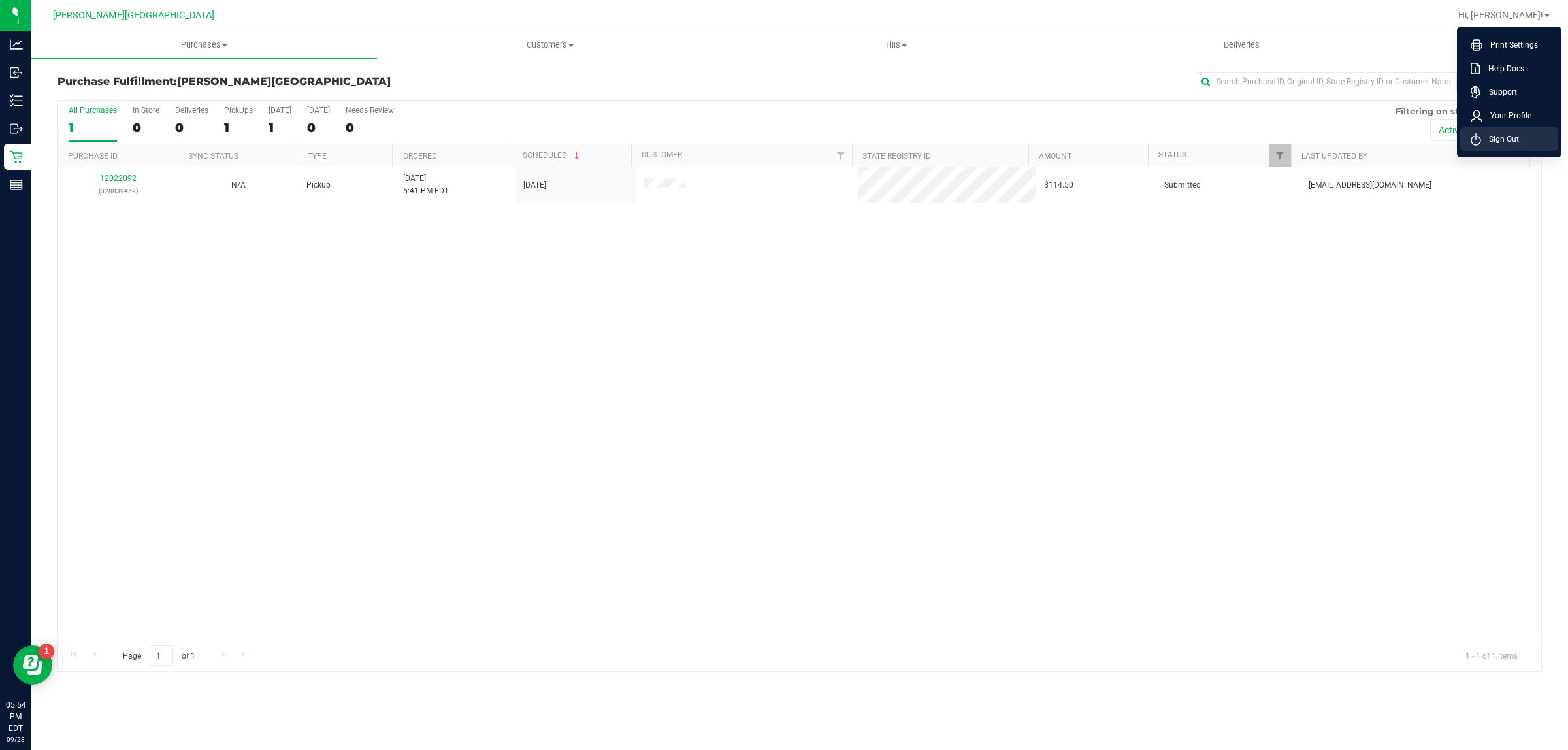
click at [1498, 138] on span "Sign Out" at bounding box center [1500, 139] width 38 height 13
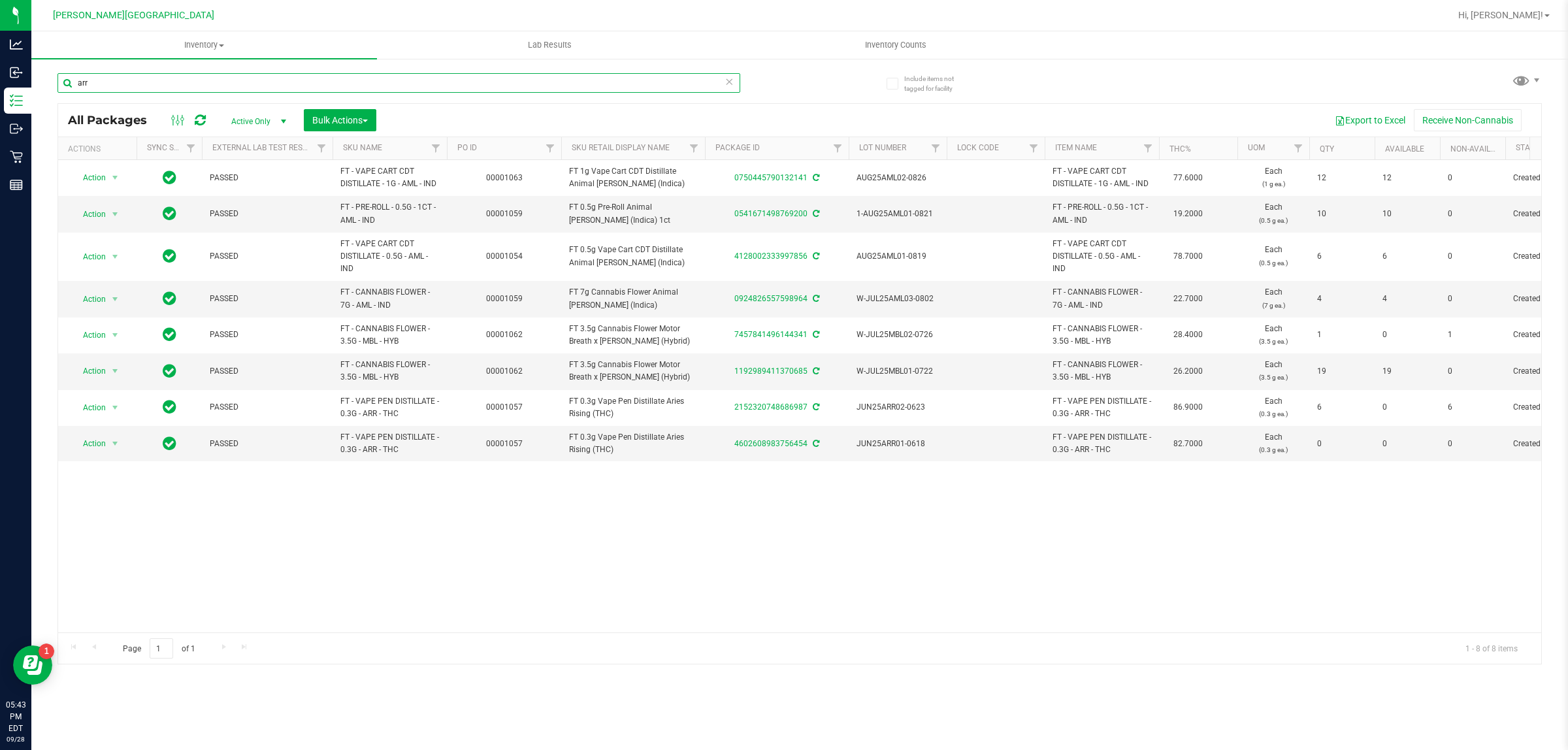
drag, startPoint x: 166, startPoint y: 74, endPoint x: 53, endPoint y: 95, distance: 114.9
click at [60, 99] on div "arr" at bounding box center [399, 87] width 683 height 30
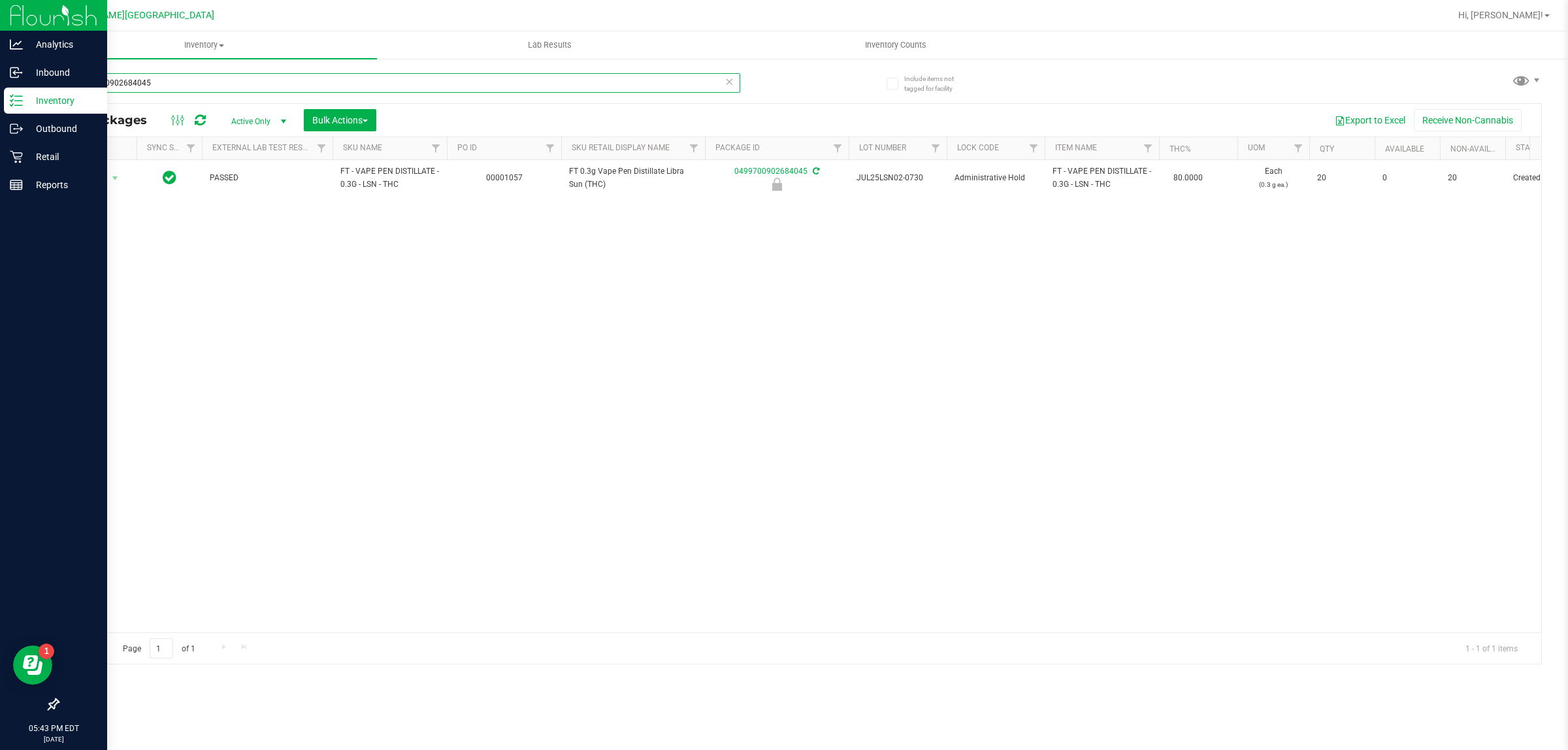
type input "0499700902684045"
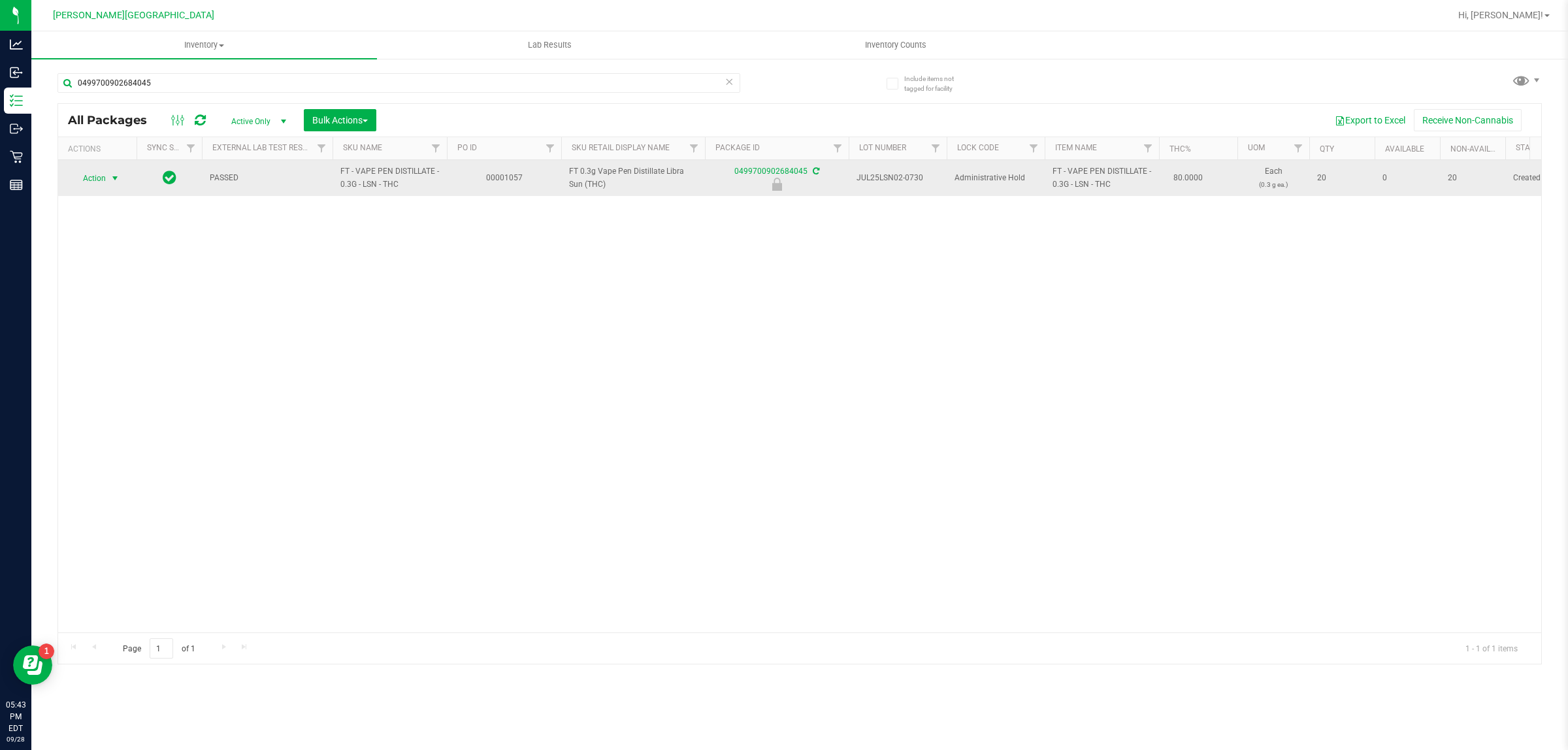
click at [92, 180] on span "Action" at bounding box center [89, 179] width 35 height 18
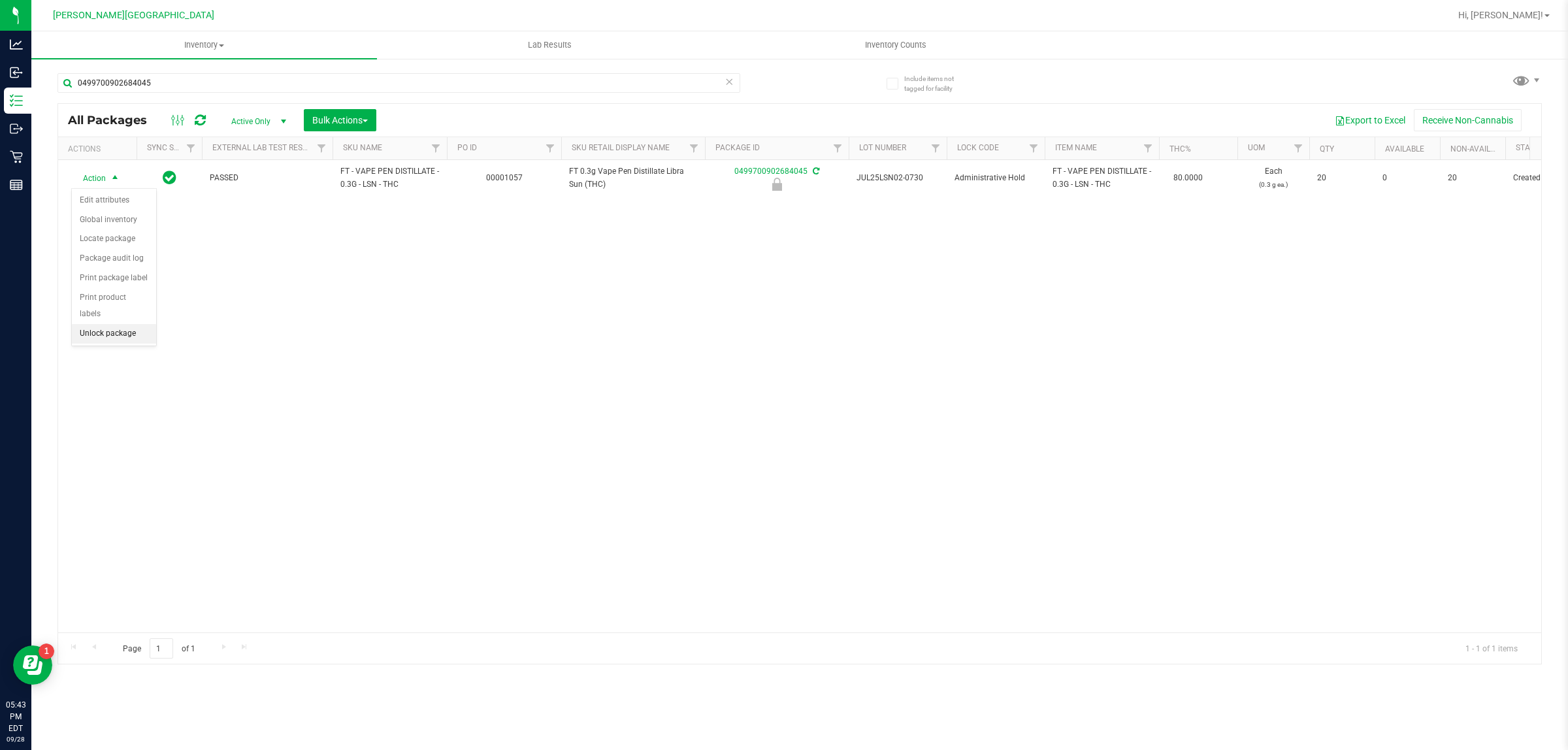
click at [116, 324] on li "Unlock package" at bounding box center [114, 334] width 84 height 20
